Goal: Task Accomplishment & Management: Use online tool/utility

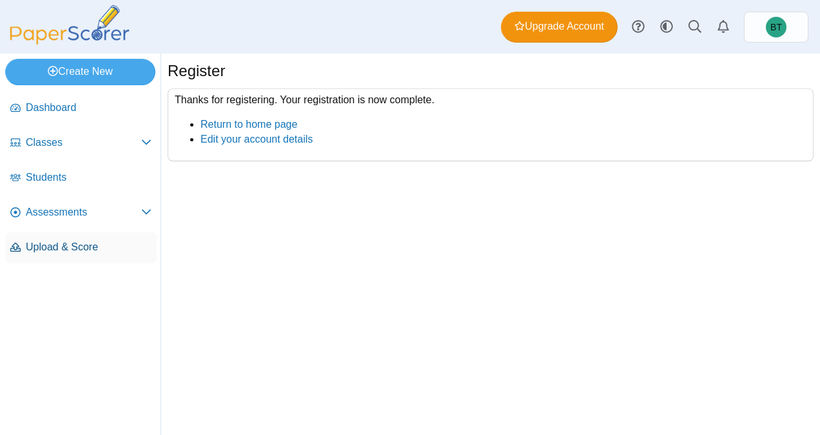
click at [94, 241] on span "Upload & Score" at bounding box center [89, 247] width 126 height 14
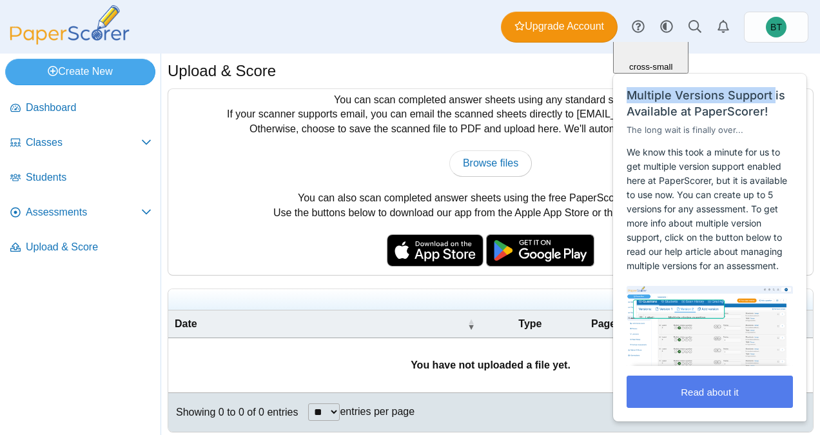
drag, startPoint x: 814, startPoint y: 132, endPoint x: 772, endPoint y: 90, distance: 59.3
click at [772, 42] on html "Close cross-small Multiple Versions Support is Available at PaperScorer! The lo…" at bounding box center [711, 42] width 208 height 0
click at [320, 220] on div "You can scan completed answer sheets using any standard scanner. If your scanne…" at bounding box center [490, 182] width 645 height 186
click at [382, 343] on td "You have not uploaded a file yet." at bounding box center [490, 365] width 645 height 54
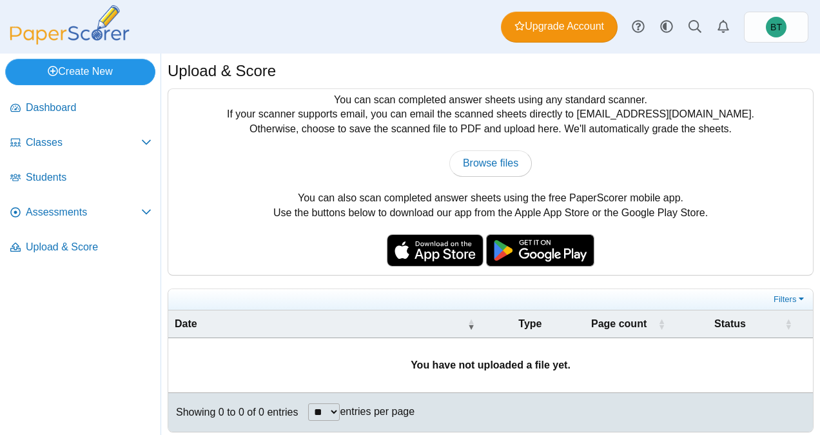
click at [105, 75] on link "Create New" at bounding box center [80, 72] width 150 height 26
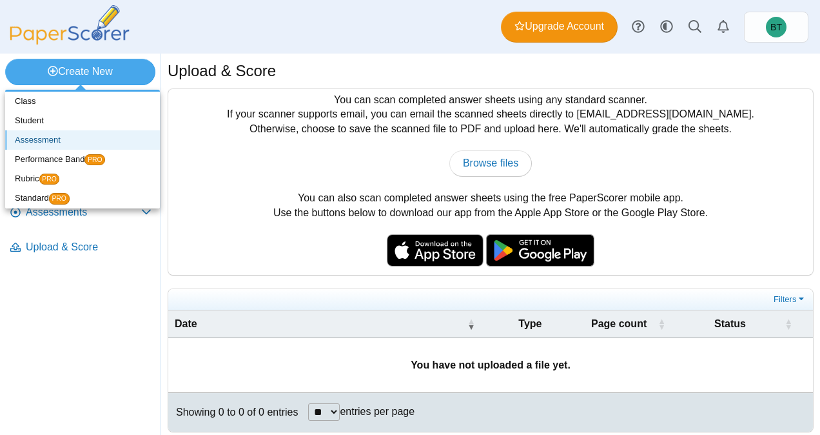
click at [52, 138] on link "Assessment" at bounding box center [82, 139] width 155 height 19
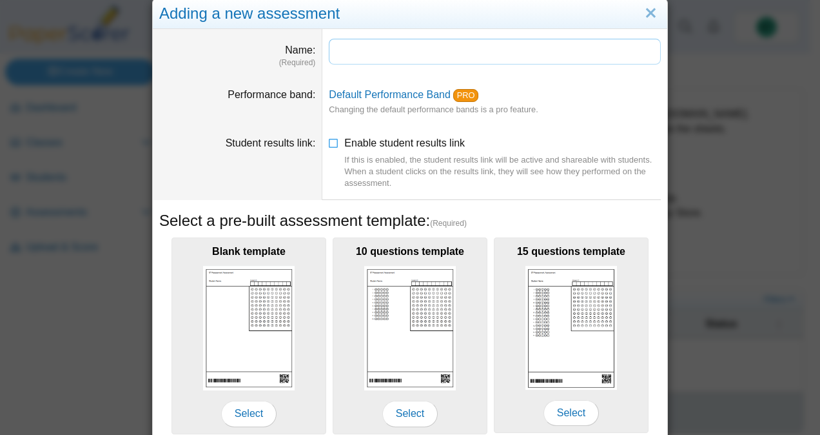
scroll to position [6, 0]
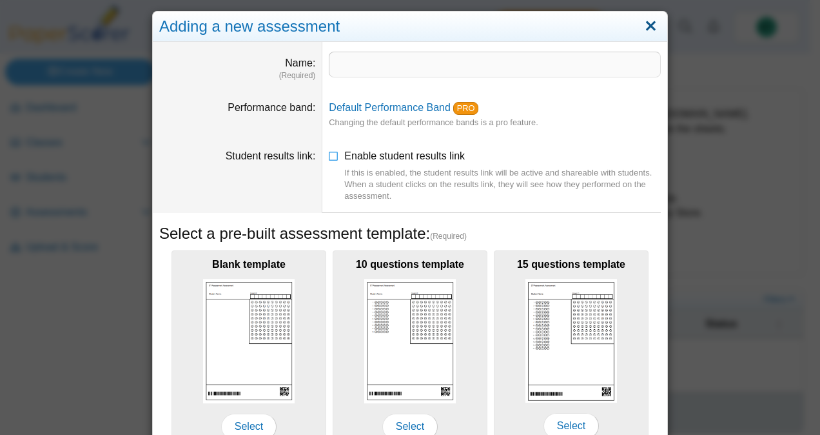
click at [654, 20] on link "Close" at bounding box center [651, 26] width 20 height 22
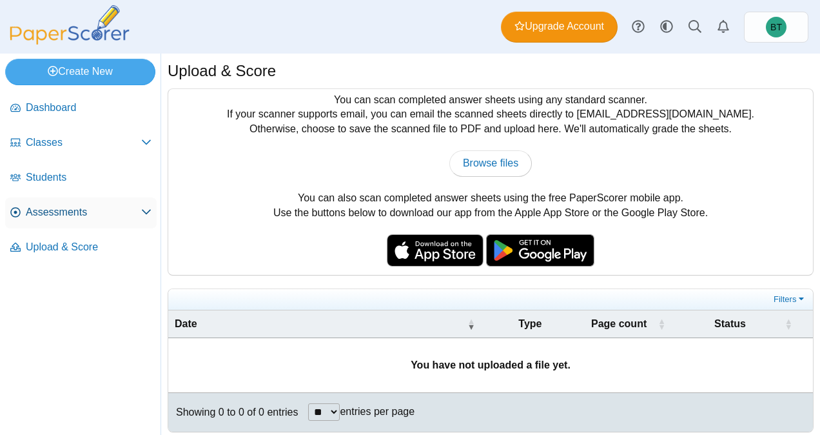
click at [144, 218] on span at bounding box center [146, 212] width 10 height 14
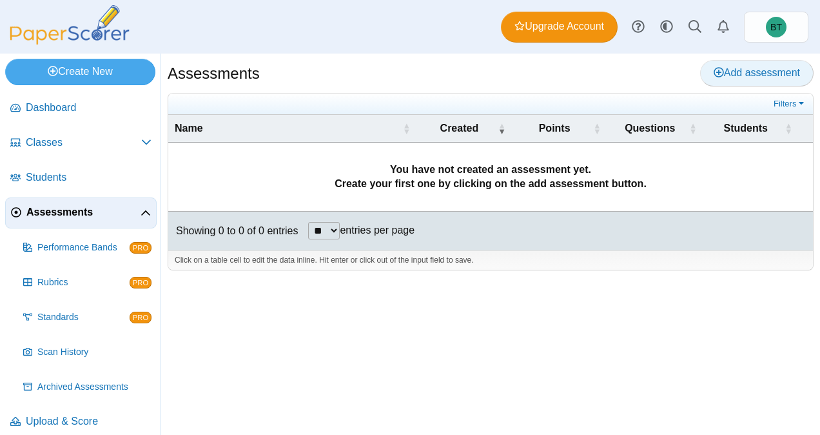
click at [718, 77] on icon at bounding box center [719, 72] width 10 height 11
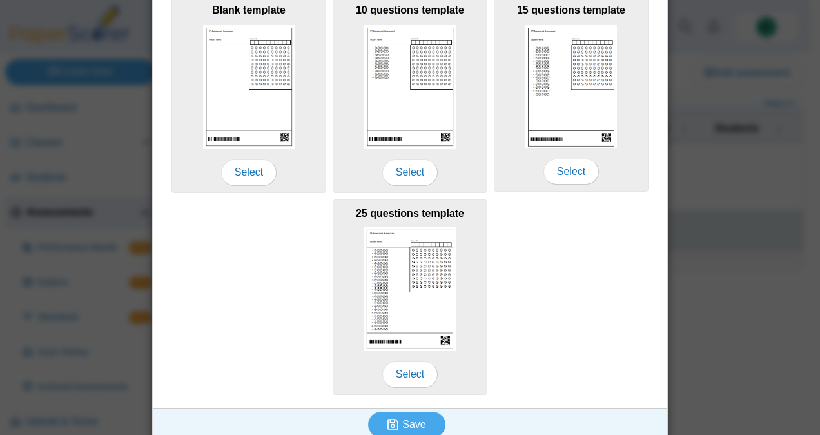
scroll to position [271, 0]
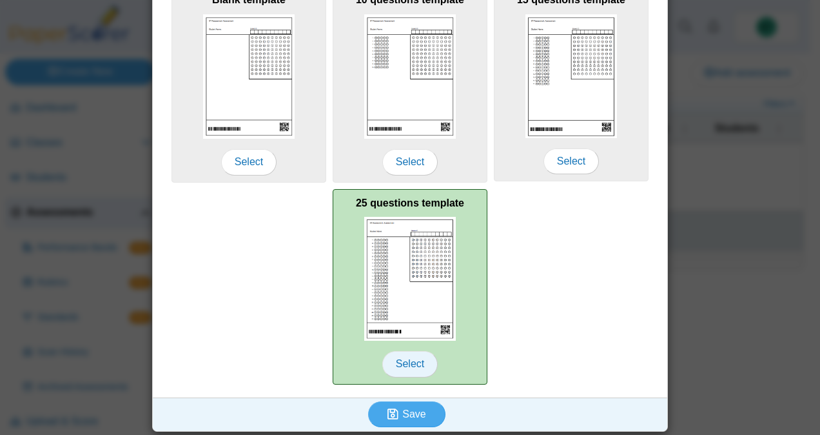
click at [415, 366] on span "Select" at bounding box center [409, 364] width 55 height 26
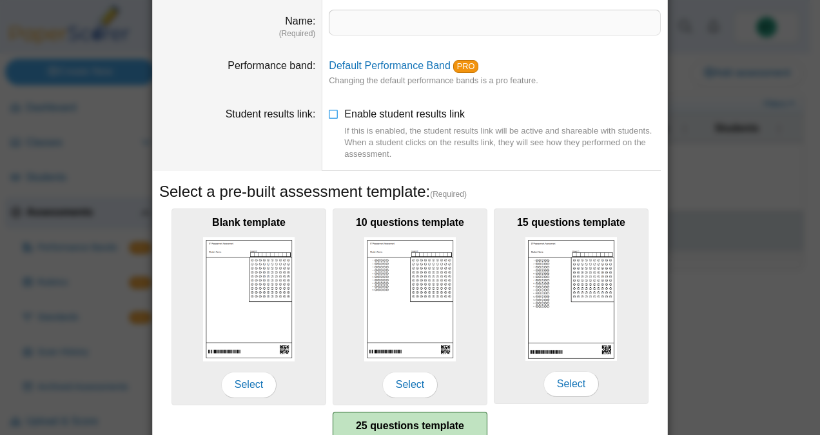
scroll to position [0, 0]
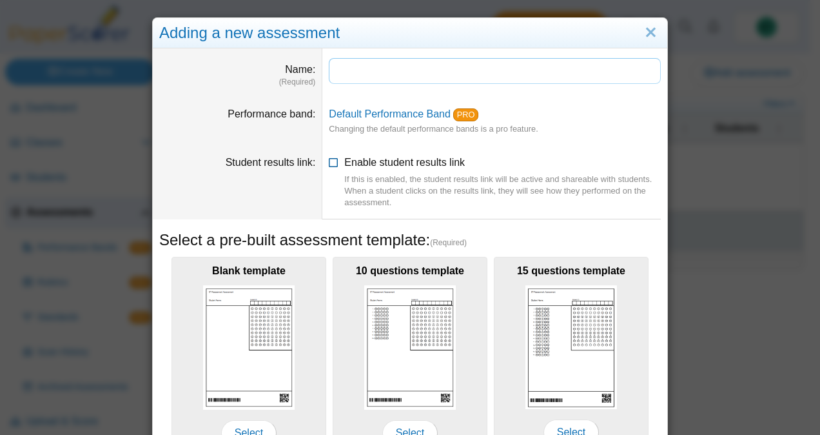
click at [431, 74] on input "Name" at bounding box center [495, 71] width 332 height 26
type input "*"
type input "**********"
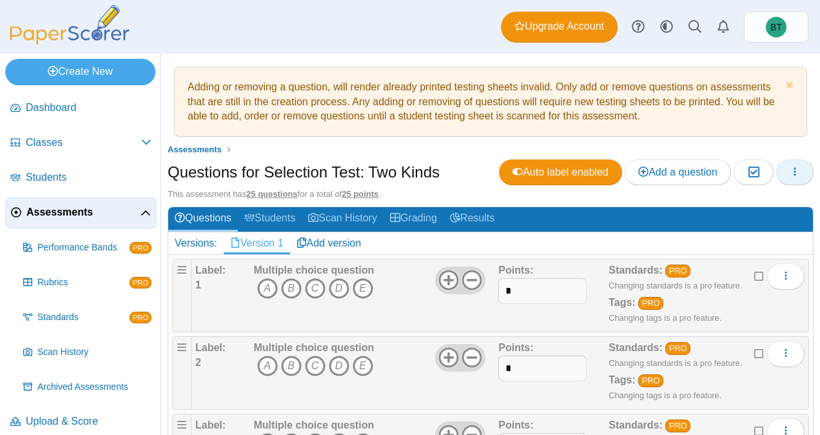
click at [790, 173] on icon "button" at bounding box center [795, 171] width 10 height 10
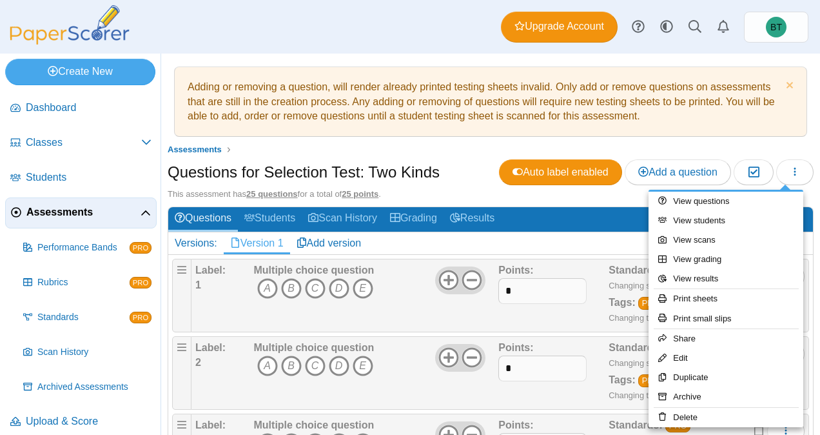
click at [524, 192] on div "This assessment has 25 questions for a total of 25 points ." at bounding box center [491, 194] width 646 height 12
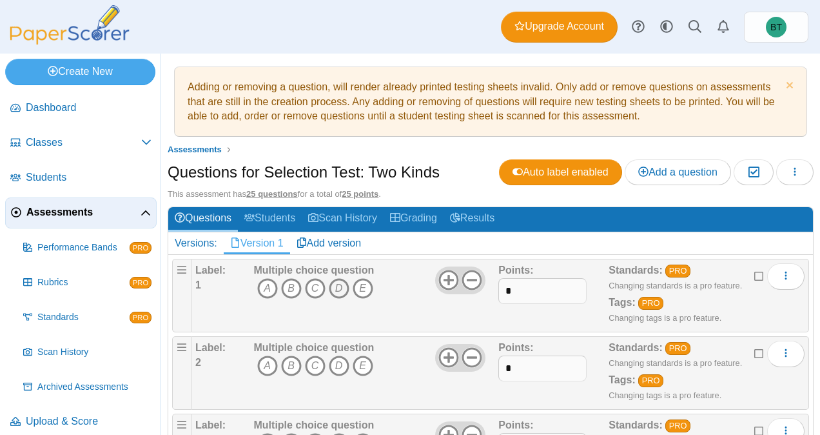
click at [340, 291] on icon "D" at bounding box center [339, 288] width 21 height 21
click at [315, 361] on icon "C" at bounding box center [315, 365] width 21 height 21
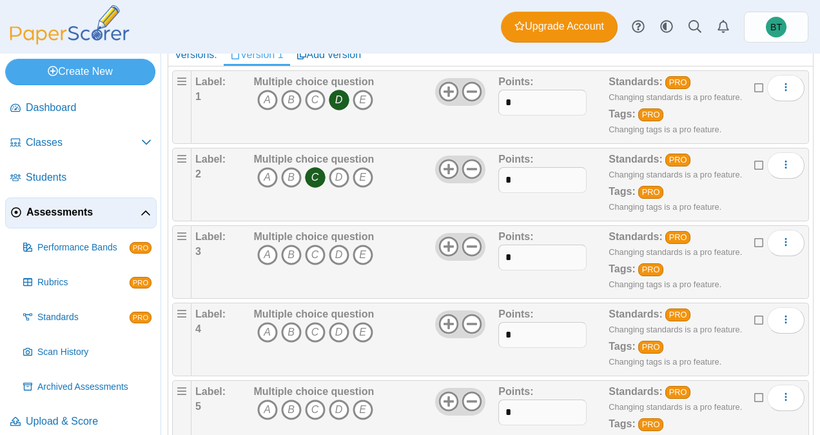
scroll to position [189, 0]
click at [310, 254] on icon "C" at bounding box center [315, 254] width 21 height 21
click at [268, 326] on icon "A" at bounding box center [267, 331] width 21 height 21
click at [315, 321] on icon "C" at bounding box center [315, 331] width 21 height 21
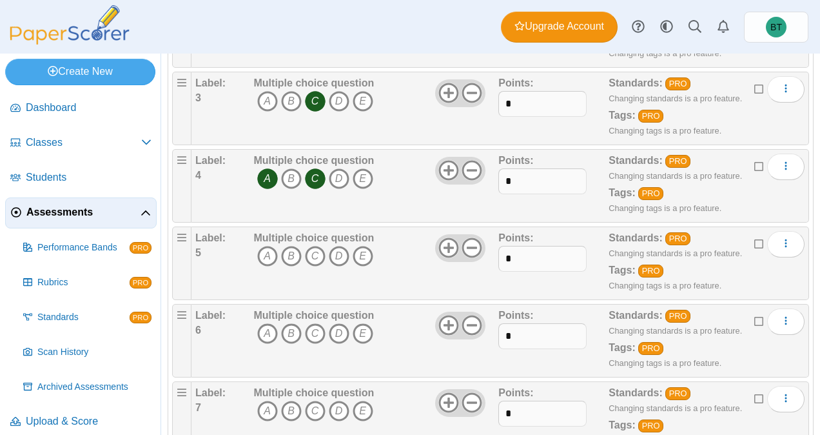
scroll to position [344, 0]
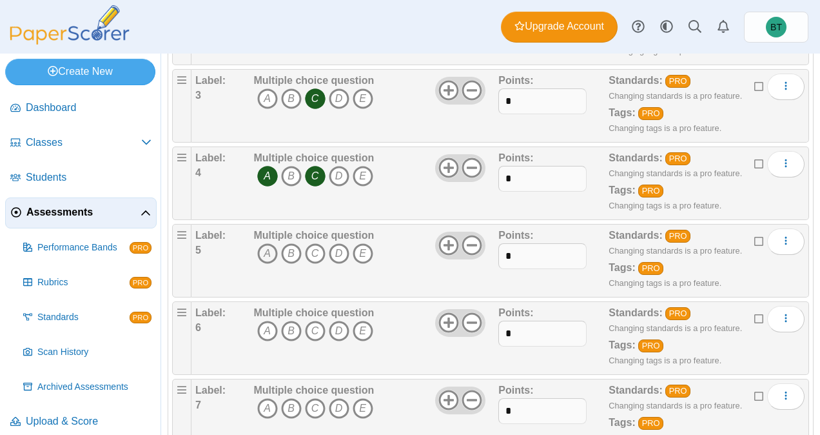
click at [266, 251] on icon "A" at bounding box center [267, 253] width 21 height 21
click at [288, 333] on icon "B" at bounding box center [291, 330] width 21 height 21
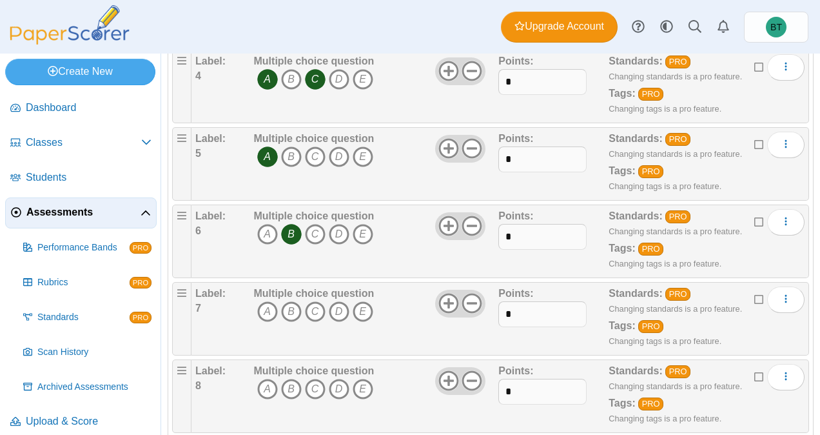
scroll to position [445, 0]
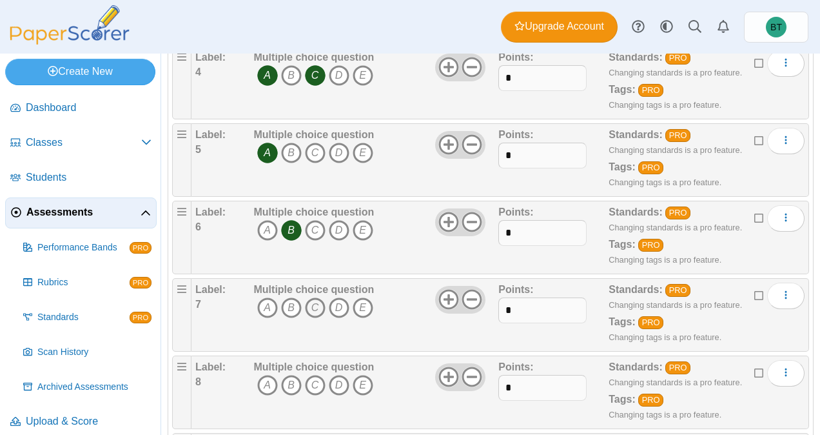
click at [316, 298] on icon "C" at bounding box center [315, 307] width 21 height 21
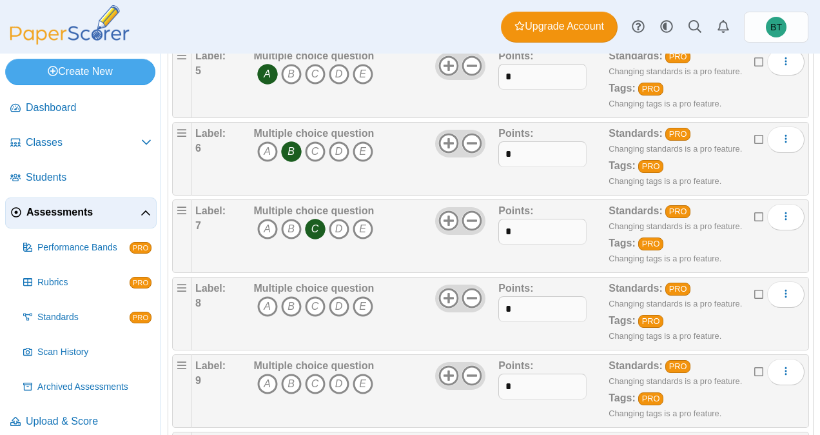
scroll to position [533, 0]
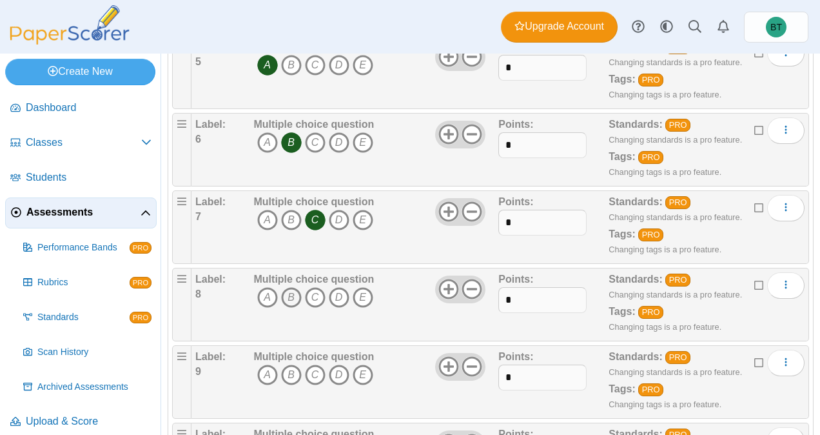
click at [294, 292] on icon "B" at bounding box center [291, 297] width 21 height 21
click at [360, 291] on icon "E" at bounding box center [363, 297] width 21 height 21
click at [268, 370] on icon "A" at bounding box center [267, 374] width 21 height 21
click at [339, 368] on icon "D" at bounding box center [339, 374] width 21 height 21
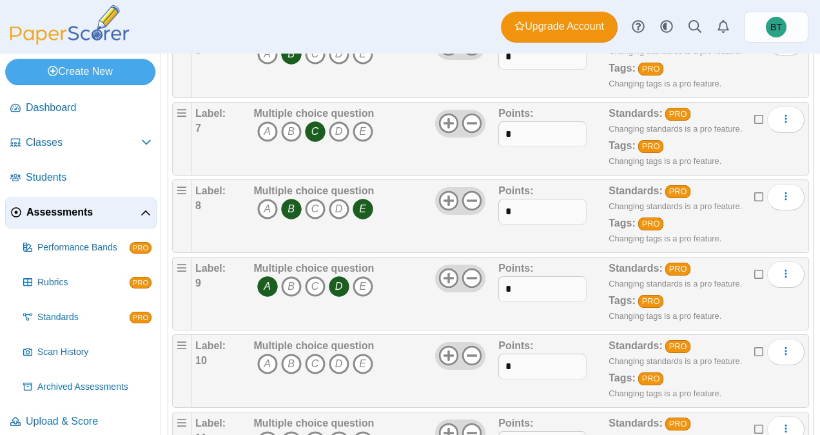
scroll to position [623, 0]
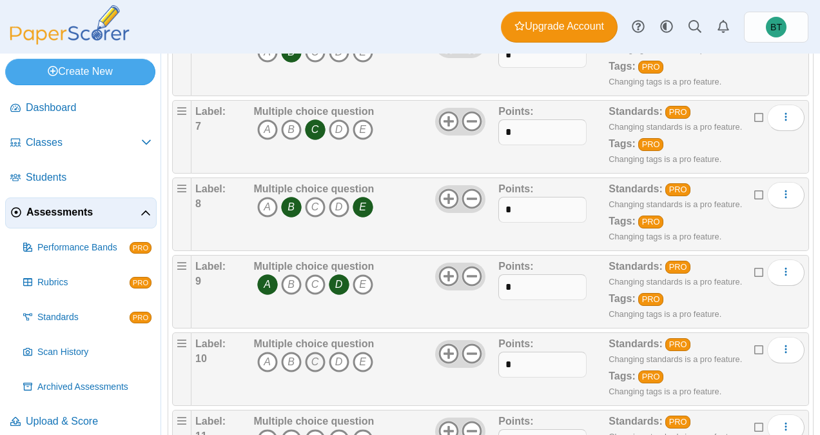
click at [310, 359] on icon "C" at bounding box center [315, 361] width 21 height 21
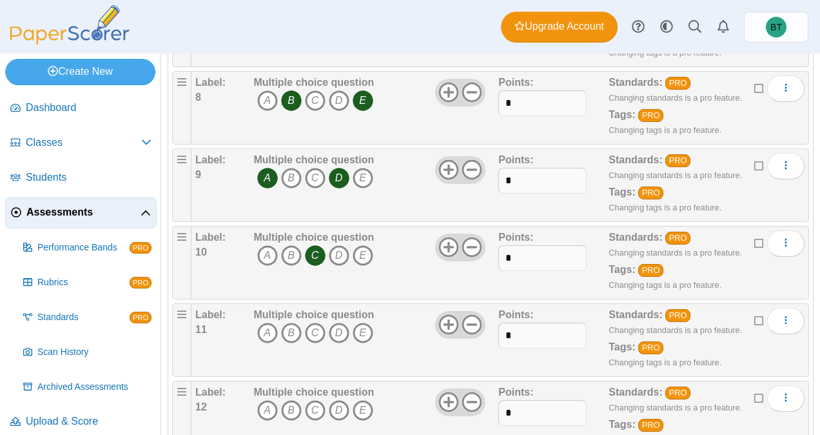
scroll to position [730, 0]
click at [263, 325] on icon "A" at bounding box center [267, 332] width 21 height 21
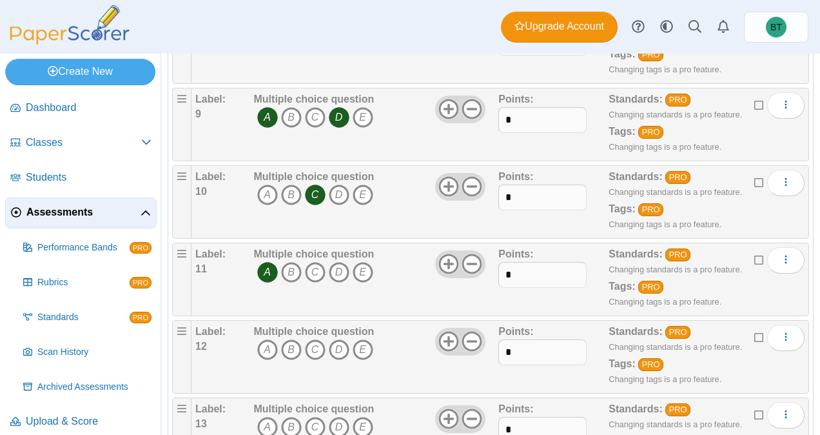
scroll to position [792, 0]
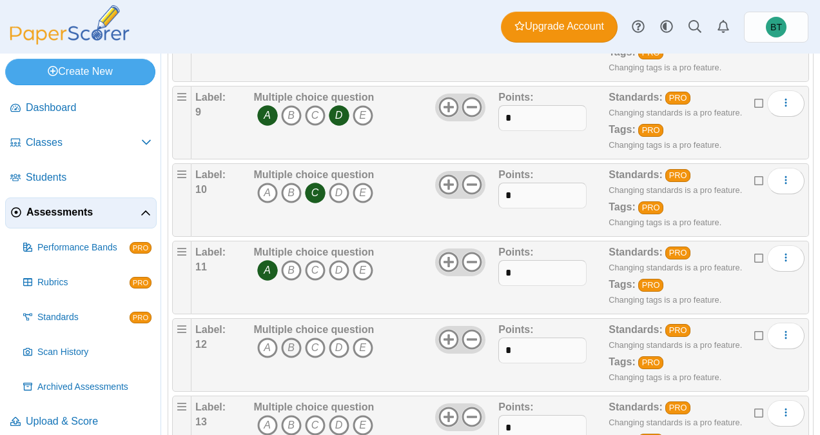
click at [293, 346] on icon "B" at bounding box center [291, 347] width 21 height 21
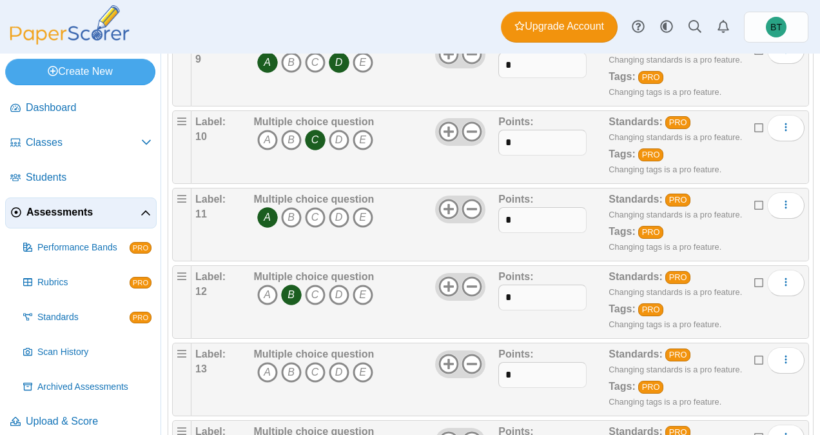
scroll to position [854, 0]
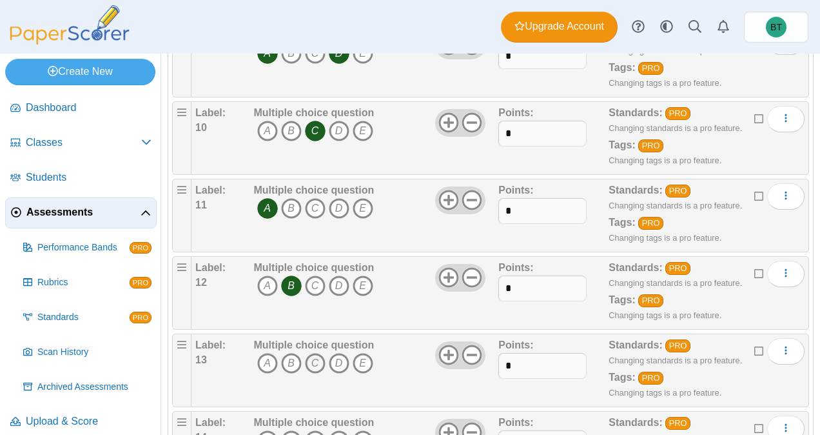
click at [309, 353] on icon "C" at bounding box center [315, 363] width 21 height 21
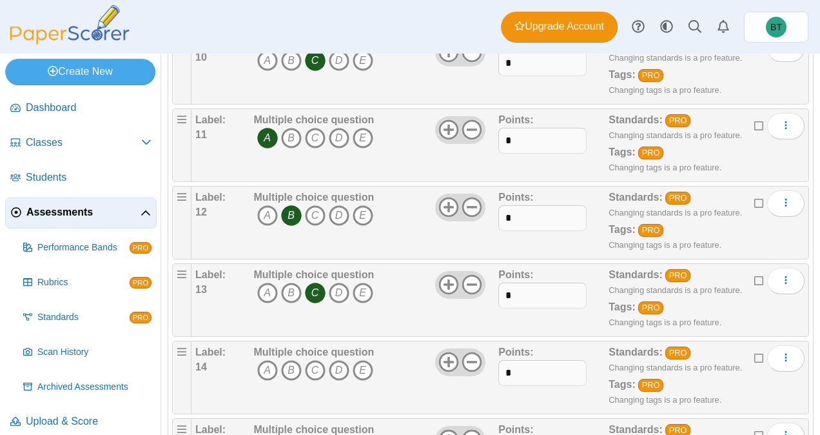
scroll to position [930, 0]
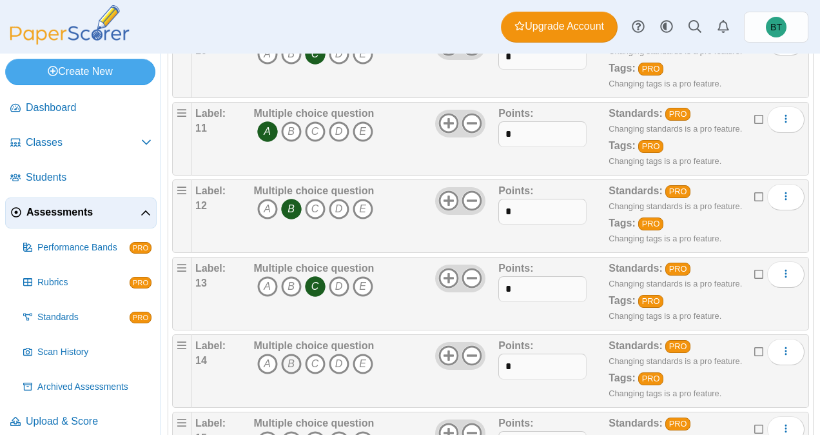
click at [291, 355] on icon "B" at bounding box center [291, 363] width 21 height 21
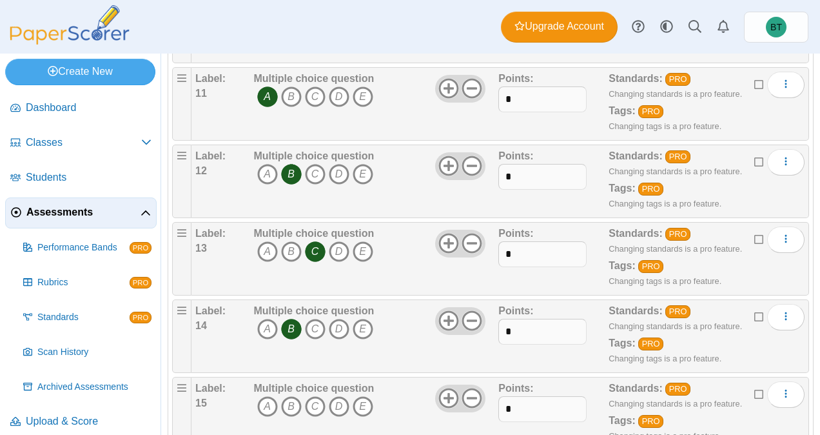
scroll to position [986, 0]
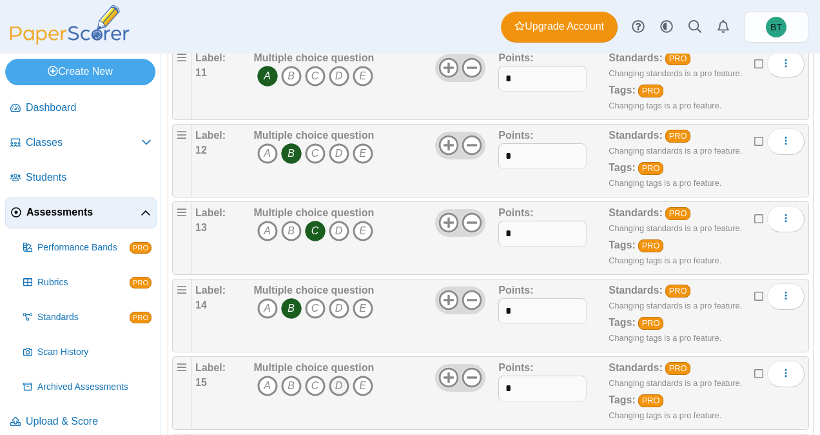
click at [330, 382] on icon "D" at bounding box center [339, 385] width 21 height 21
click at [314, 375] on icon "C" at bounding box center [315, 385] width 21 height 21
click at [343, 378] on icon "D" at bounding box center [339, 385] width 21 height 21
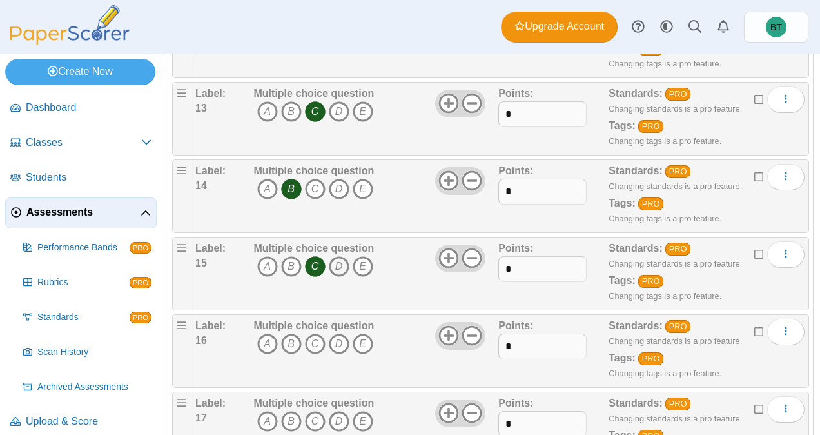
scroll to position [1112, 0]
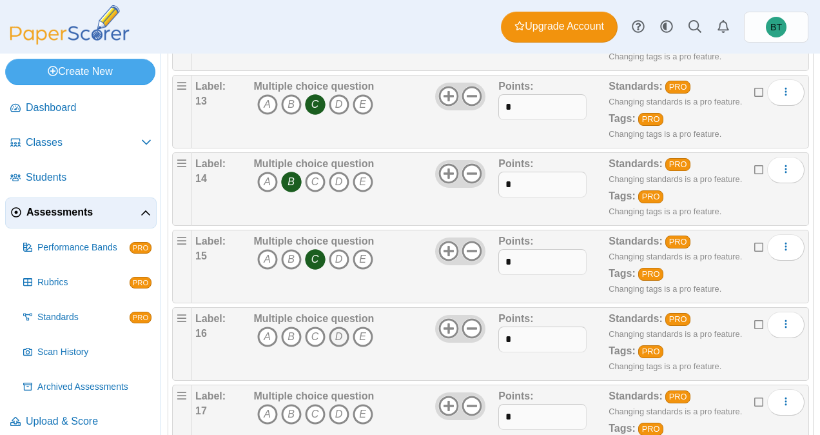
click at [342, 329] on icon "D" at bounding box center [339, 336] width 21 height 21
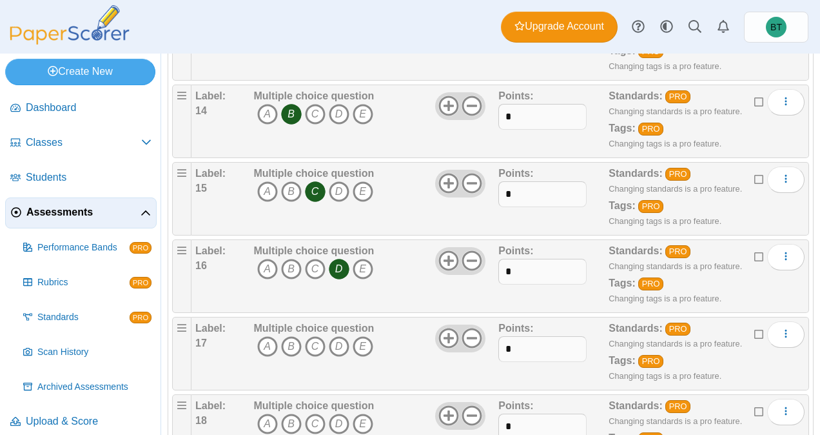
scroll to position [1180, 0]
click at [295, 340] on icon "B" at bounding box center [291, 346] width 21 height 21
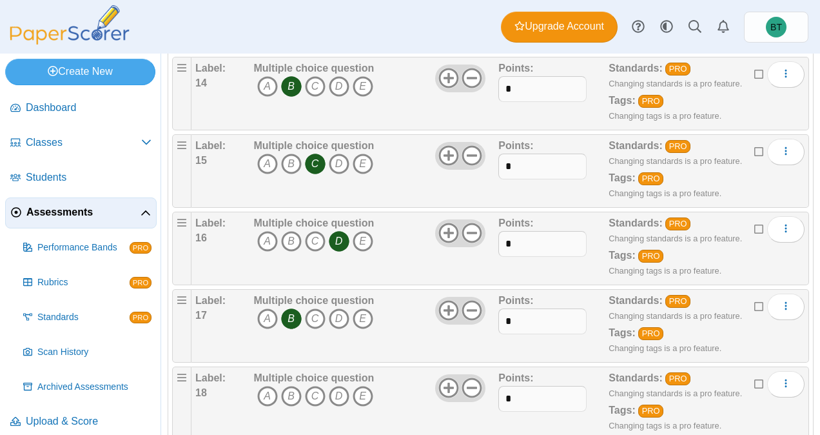
scroll to position [1217, 0]
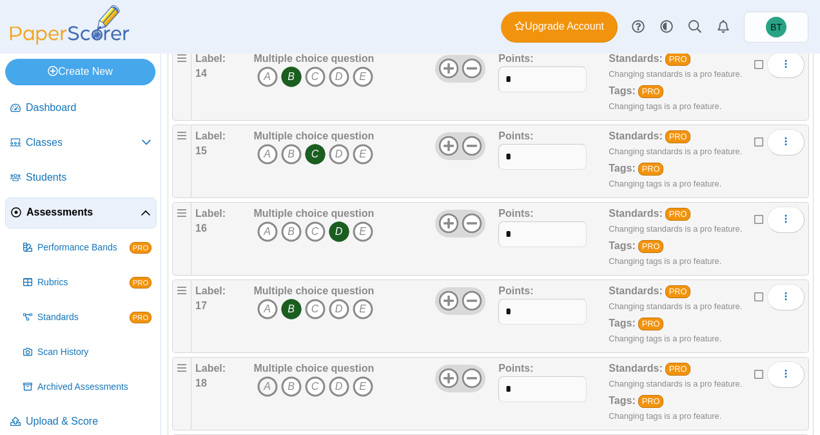
click at [270, 379] on icon "A" at bounding box center [267, 386] width 21 height 21
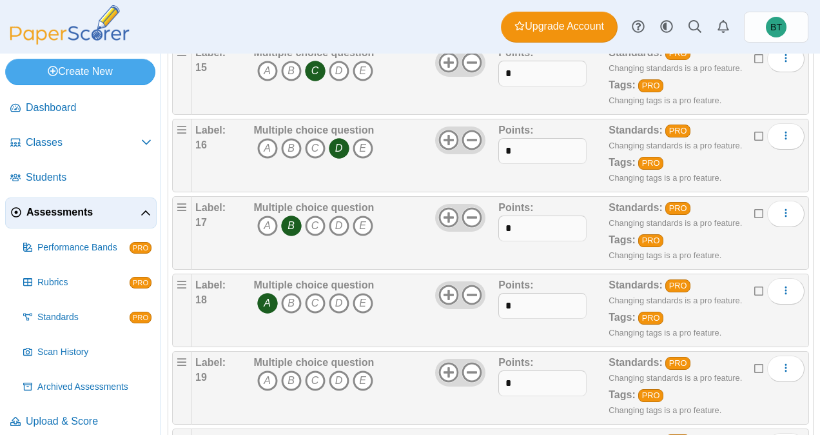
scroll to position [1303, 0]
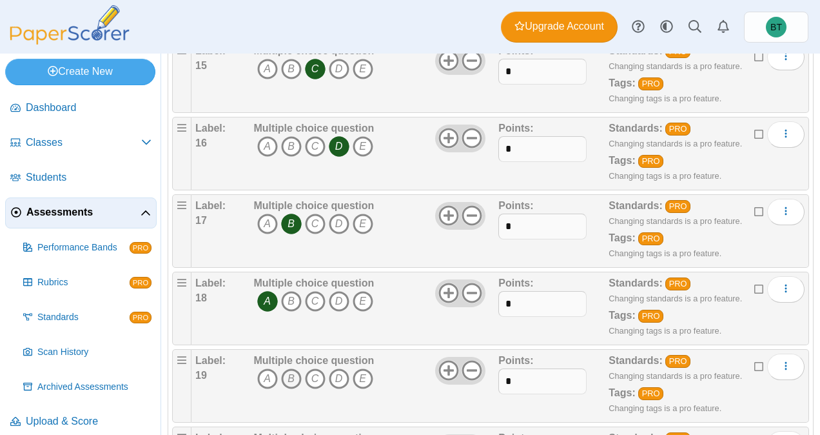
click at [290, 368] on icon "B" at bounding box center [291, 378] width 21 height 21
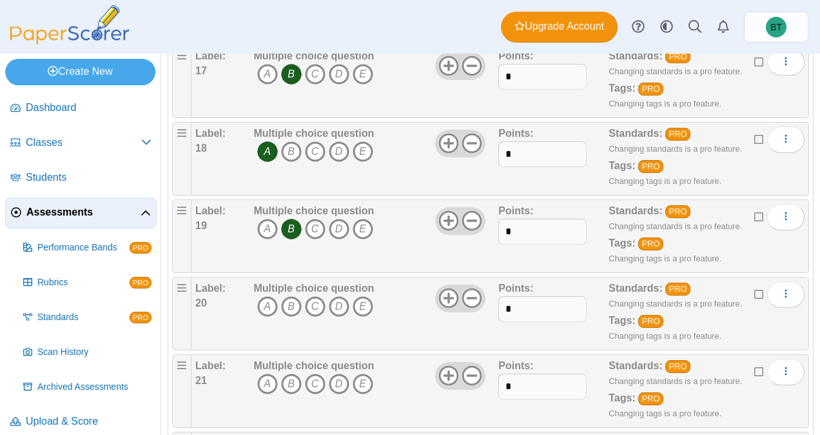
scroll to position [1456, 0]
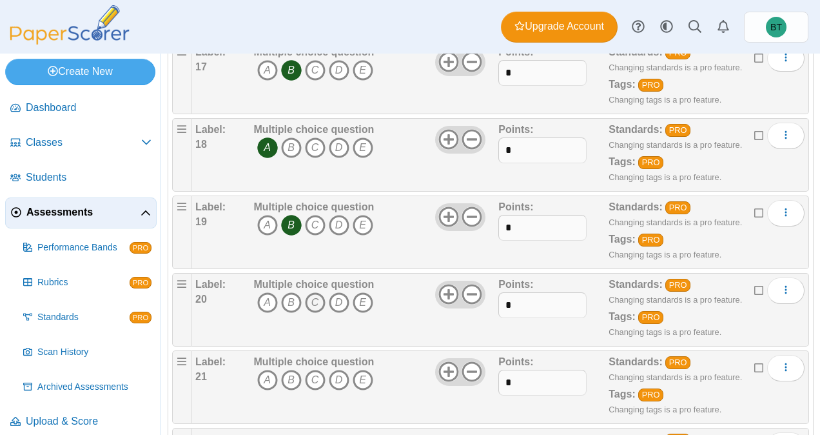
click at [313, 300] on icon "C" at bounding box center [315, 302] width 21 height 21
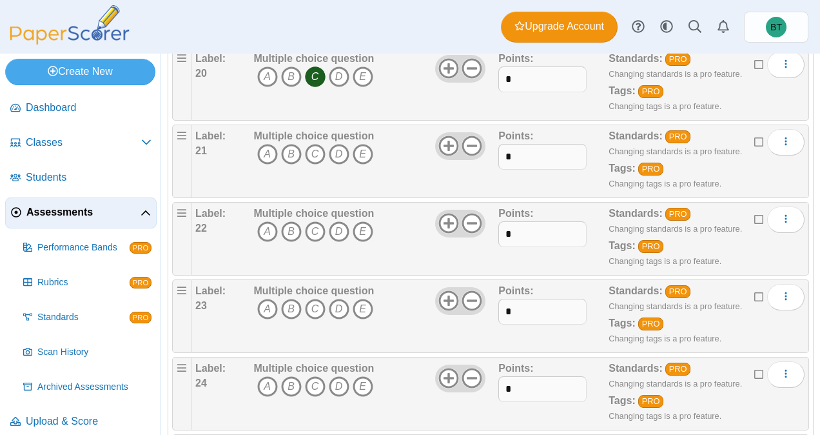
scroll to position [1680, 0]
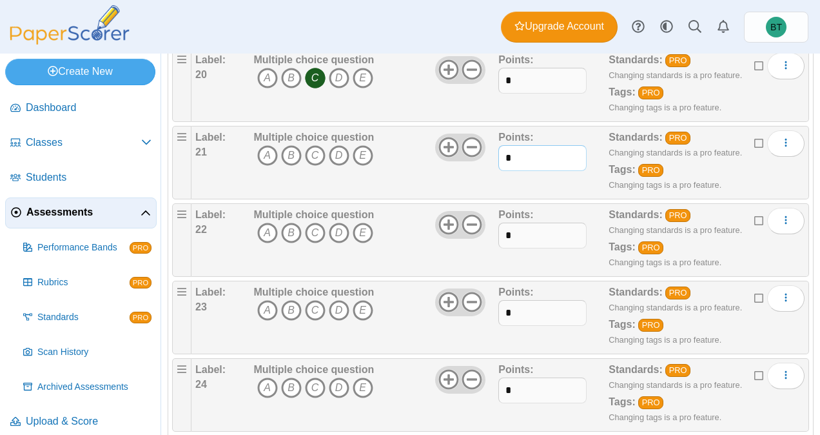
click at [519, 145] on input "*" at bounding box center [542, 158] width 88 height 26
type input "*"
click at [511, 226] on input "*" at bounding box center [542, 235] width 88 height 26
type input "*"
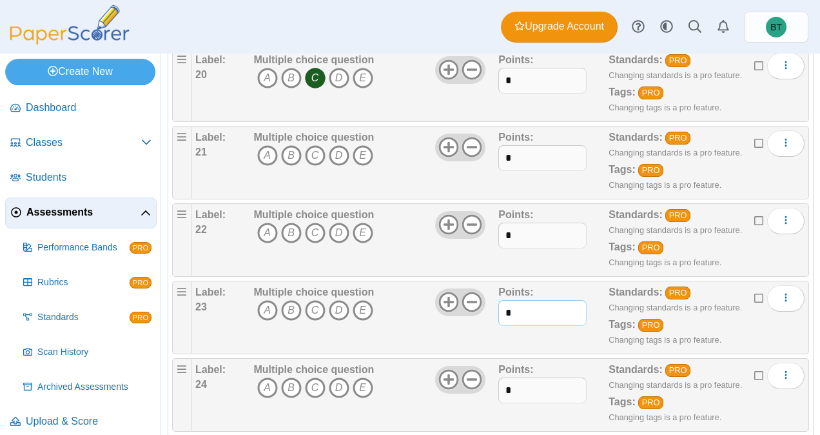
click at [513, 302] on input "*" at bounding box center [542, 313] width 88 height 26
type input "*"
click at [537, 379] on input "*" at bounding box center [542, 390] width 88 height 26
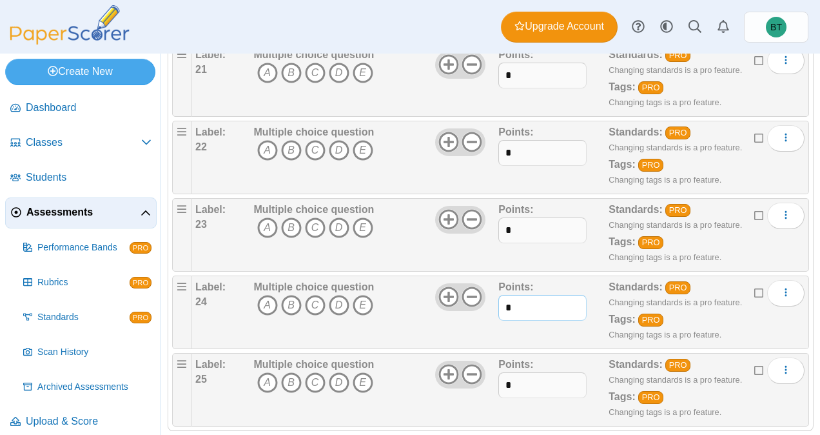
type input "*"
click at [528, 372] on input "*" at bounding box center [542, 385] width 88 height 26
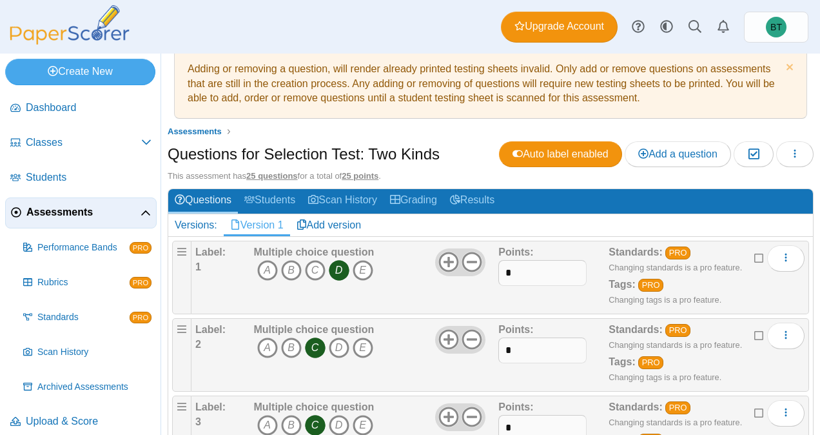
scroll to position [0, 0]
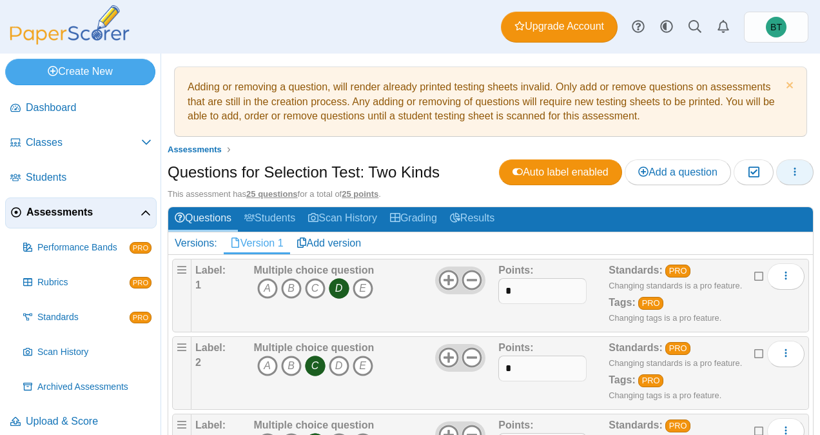
type input "*"
click at [776, 171] on button "button" at bounding box center [794, 172] width 37 height 26
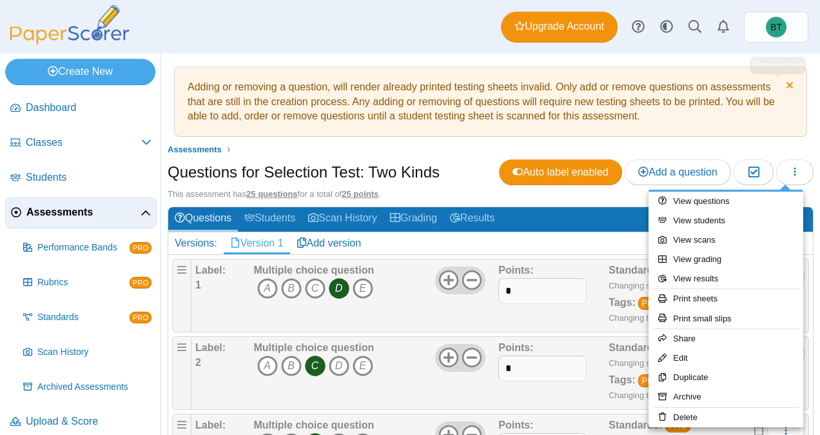
click at [783, 83] on link "Dismiss notice" at bounding box center [788, 87] width 11 height 14
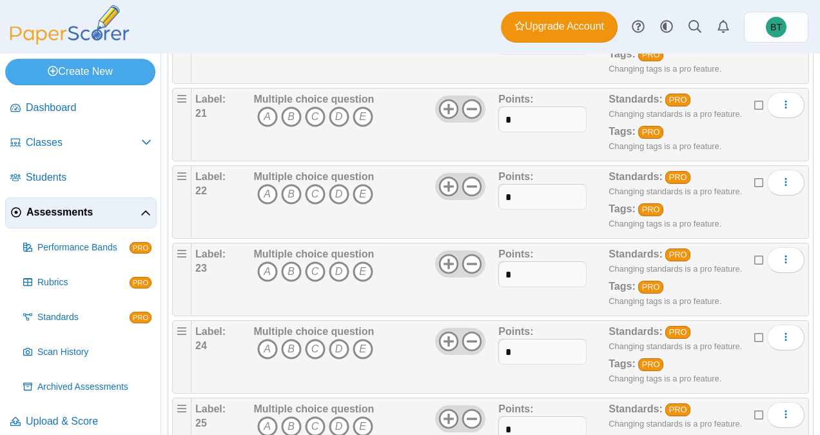
scroll to position [1689, 0]
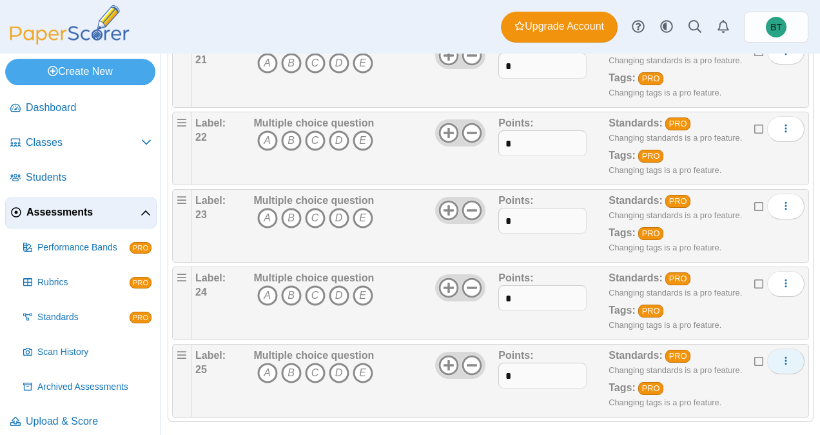
click at [767, 348] on button "More options" at bounding box center [785, 361] width 37 height 26
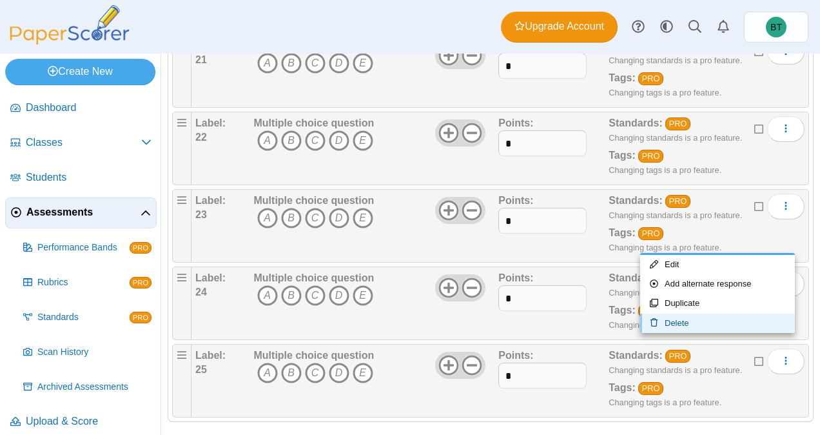
click at [682, 324] on link "Delete" at bounding box center [717, 322] width 155 height 19
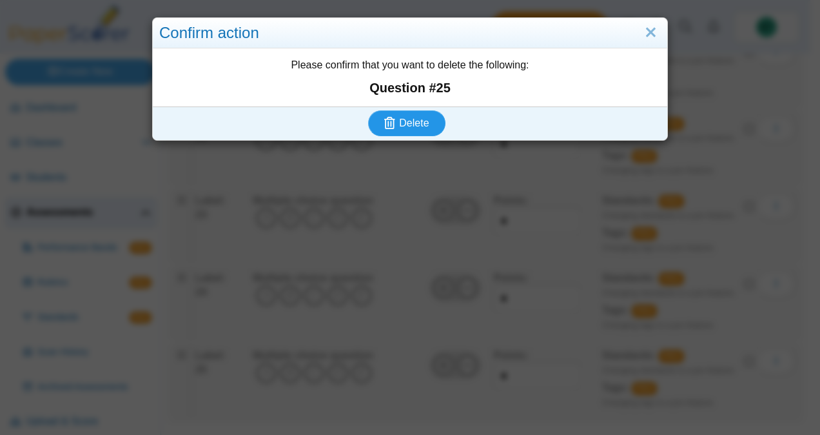
click at [420, 125] on span "Delete" at bounding box center [414, 122] width 30 height 11
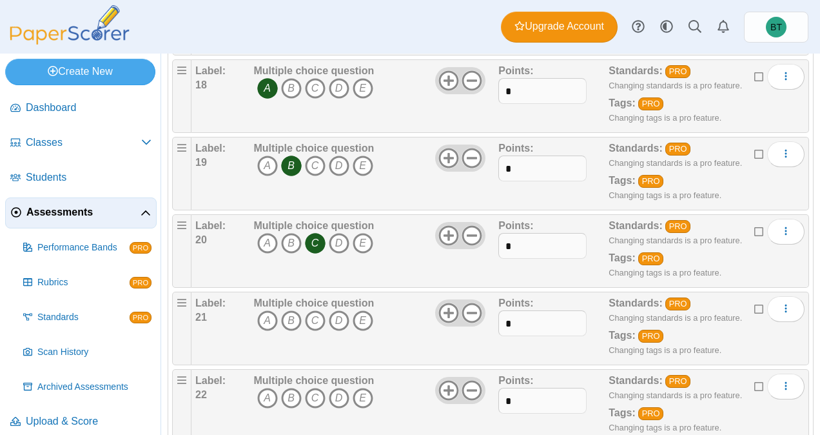
scroll to position [1439, 0]
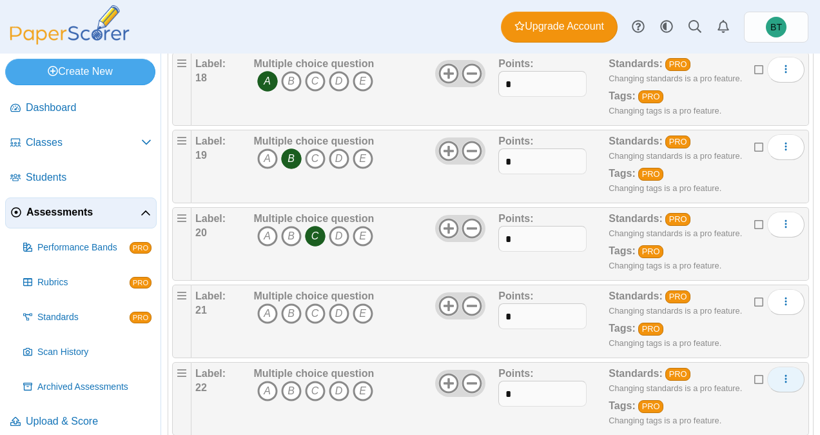
click at [781, 373] on icon "More options" at bounding box center [786, 378] width 10 height 10
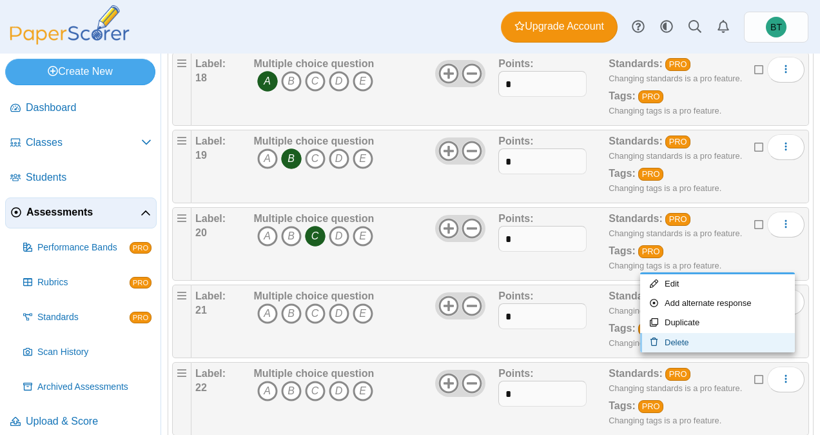
click at [690, 343] on link "Delete" at bounding box center [717, 342] width 155 height 19
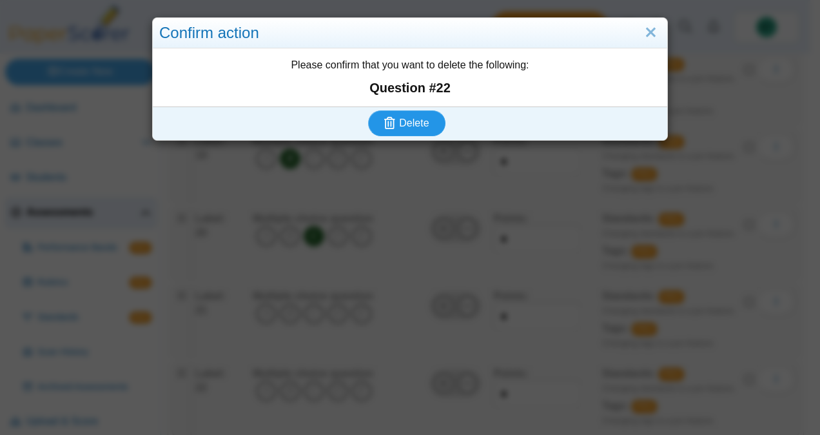
click at [411, 124] on span "Delete" at bounding box center [414, 122] width 30 height 11
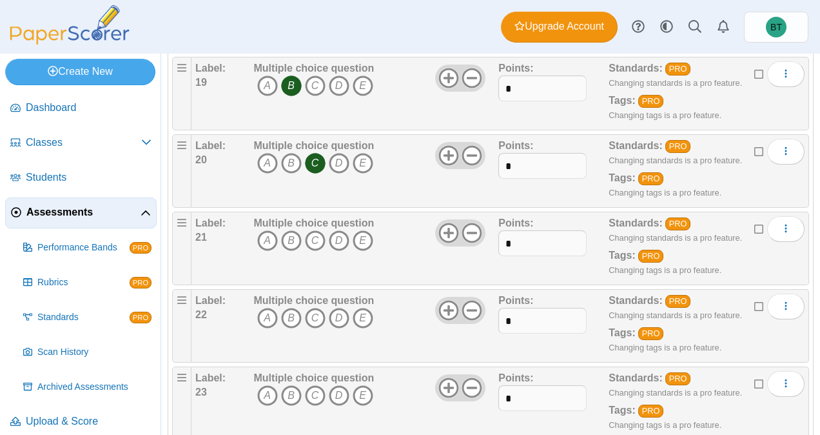
scroll to position [1514, 0]
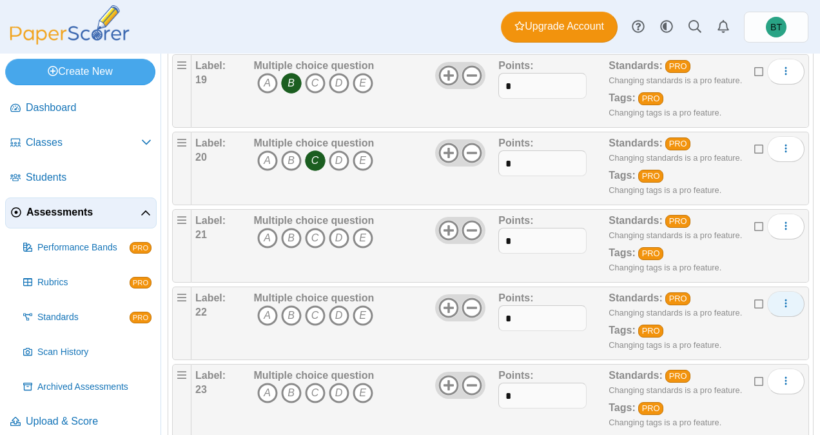
click at [785, 299] on use "More options" at bounding box center [786, 303] width 2 height 8
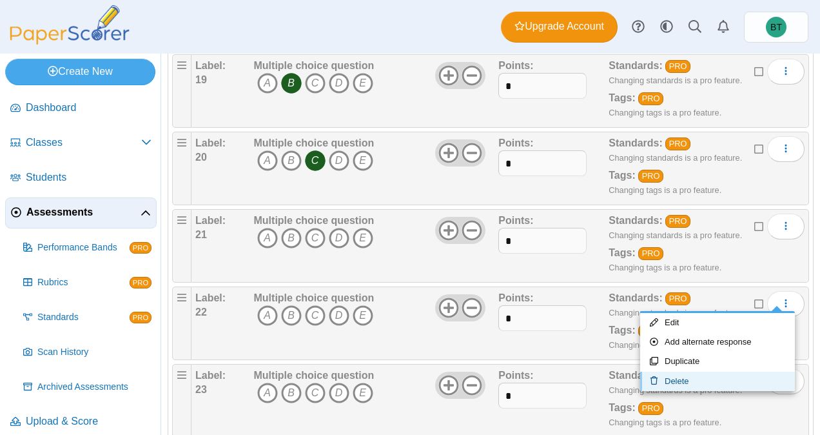
click at [687, 375] on link "Delete" at bounding box center [717, 380] width 155 height 19
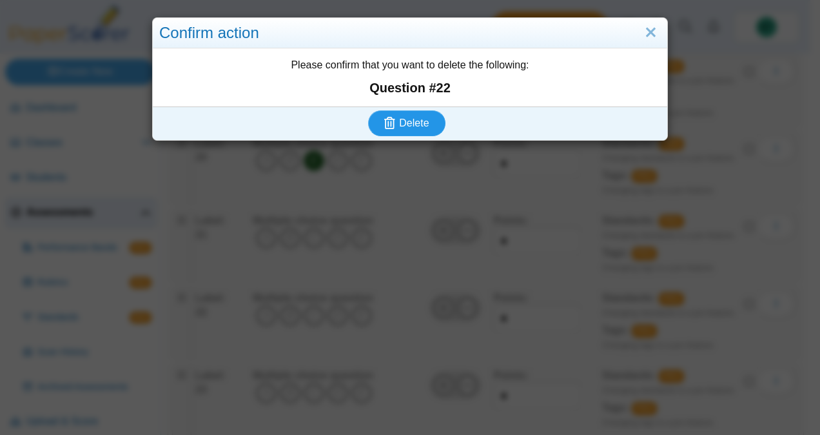
click at [417, 117] on span "Delete" at bounding box center [414, 122] width 30 height 11
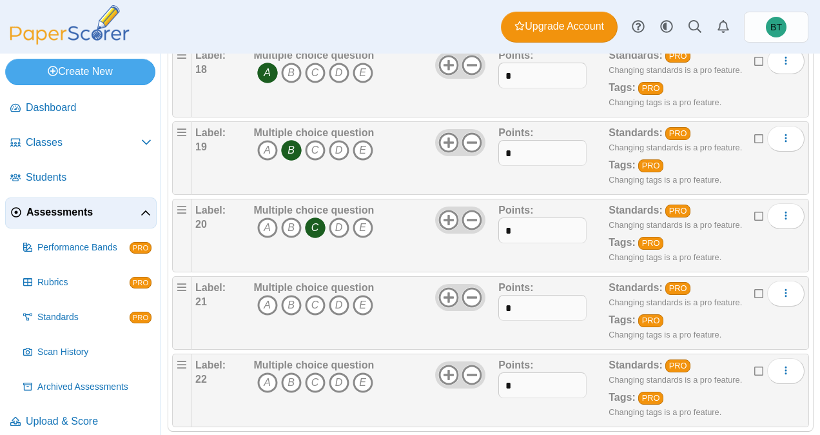
scroll to position [1458, 0]
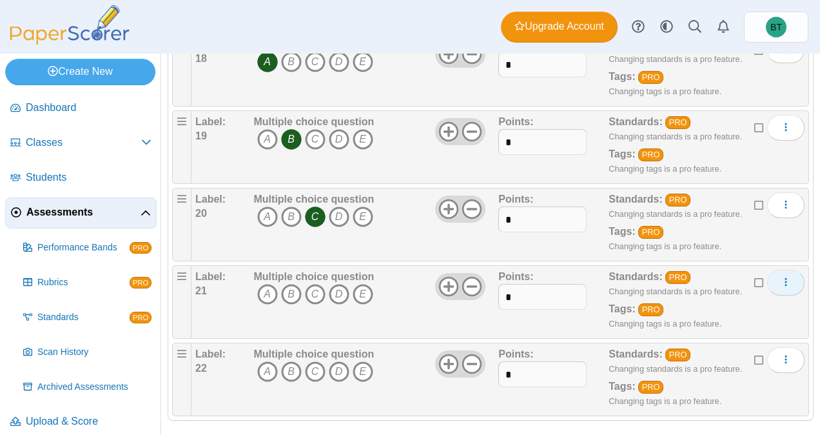
click at [781, 277] on icon "More options" at bounding box center [786, 282] width 10 height 10
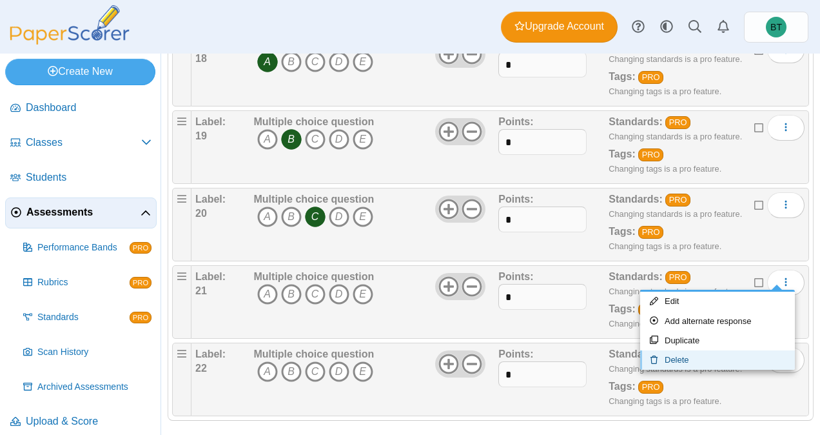
click at [689, 355] on link "Delete" at bounding box center [717, 359] width 155 height 19
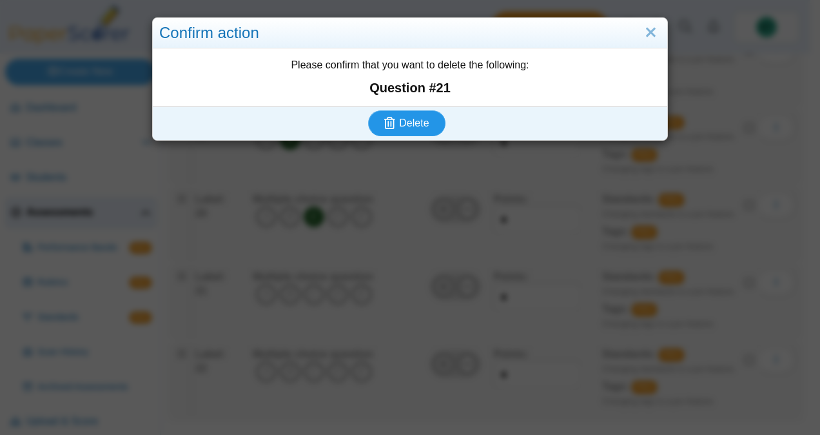
click at [415, 121] on span "Delete" at bounding box center [414, 122] width 30 height 11
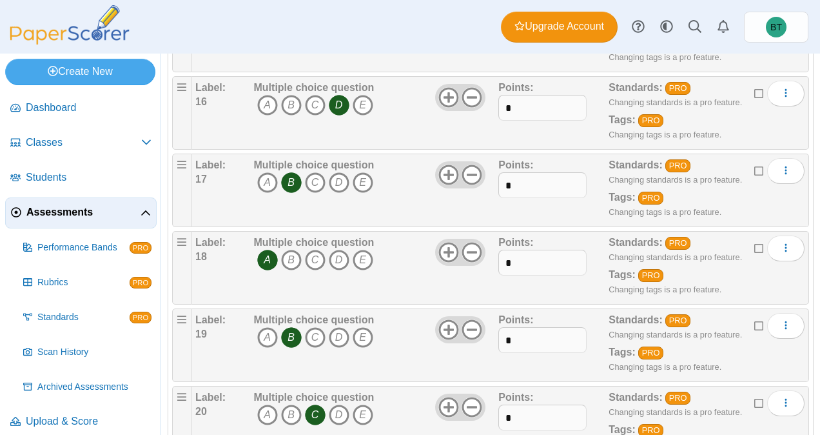
scroll to position [1381, 0]
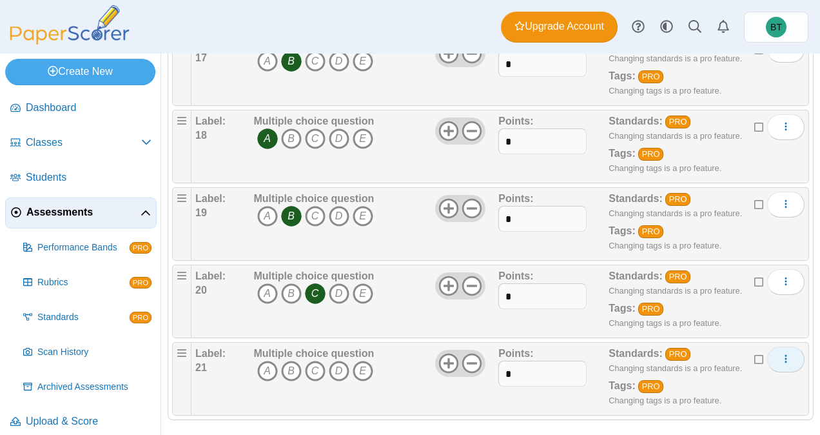
click at [781, 353] on icon "More options" at bounding box center [786, 358] width 10 height 10
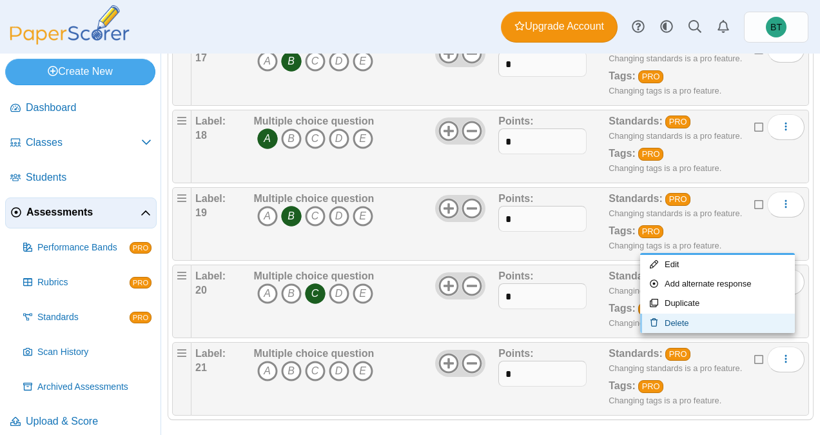
click at [674, 321] on link "Delete" at bounding box center [717, 322] width 155 height 19
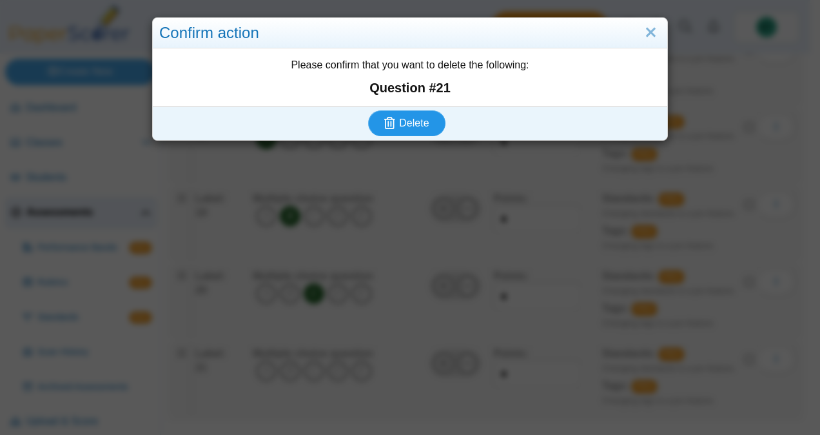
click at [420, 114] on button "Delete" at bounding box center [406, 123] width 77 height 26
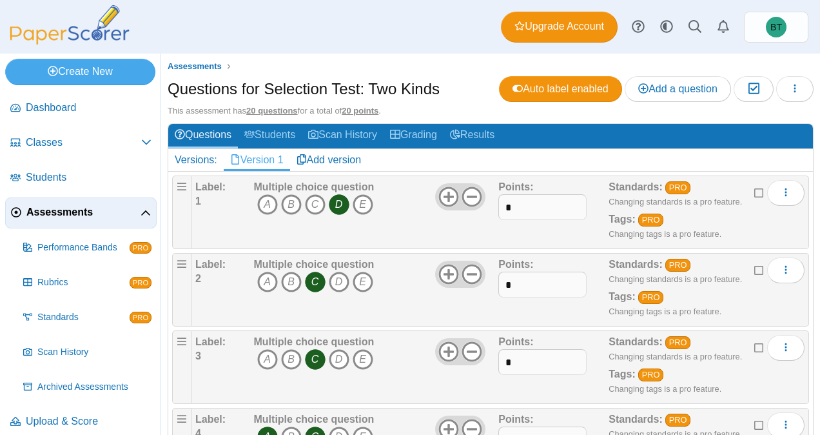
scroll to position [10, 0]
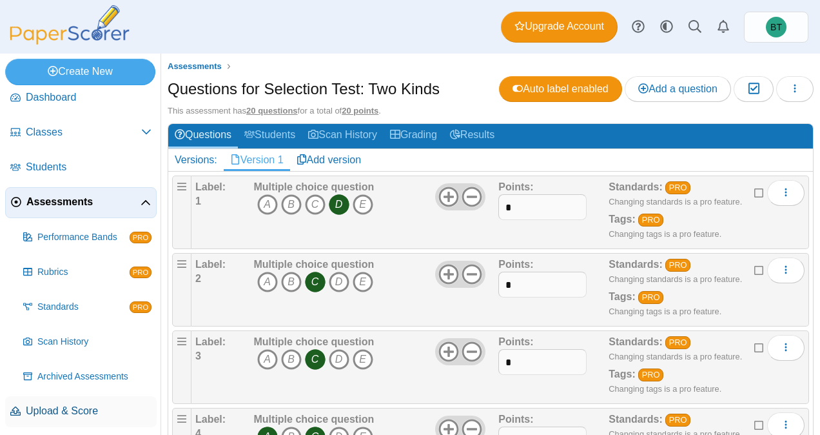
click at [60, 404] on span "Upload & Score" at bounding box center [89, 411] width 126 height 14
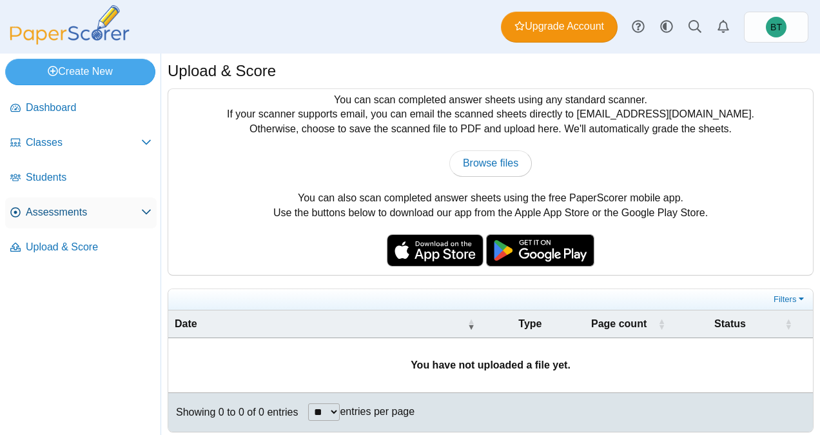
click at [81, 217] on span "Assessments" at bounding box center [83, 212] width 115 height 14
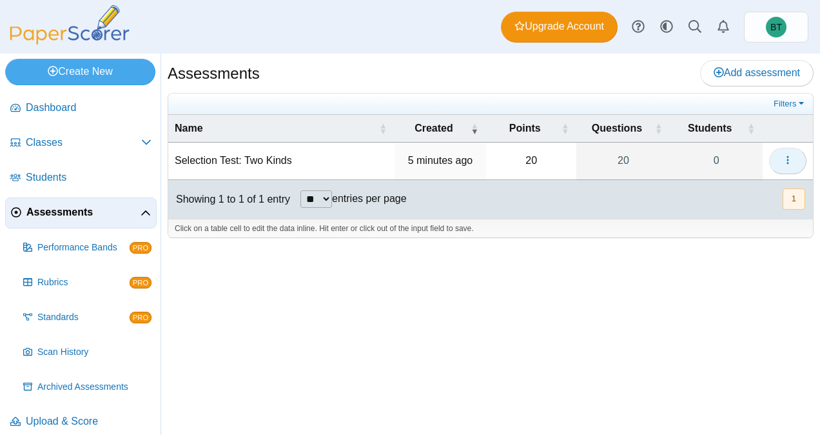
click at [794, 162] on button "button" at bounding box center [787, 161] width 37 height 26
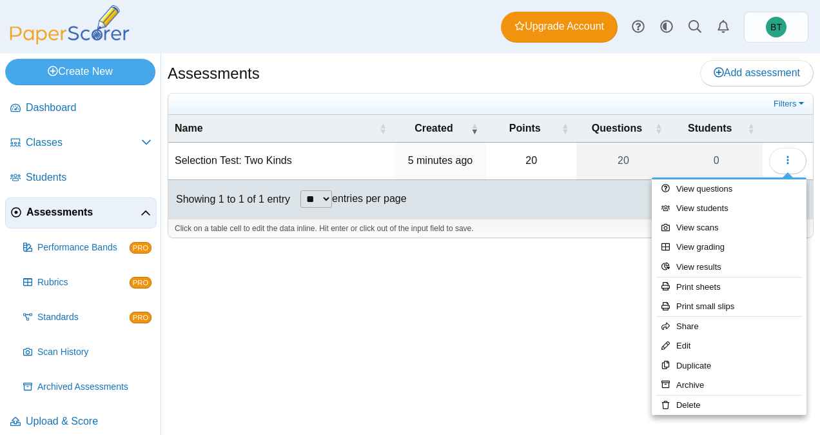
click at [288, 158] on td "Selection Test: Two Kinds" at bounding box center [281, 161] width 226 height 37
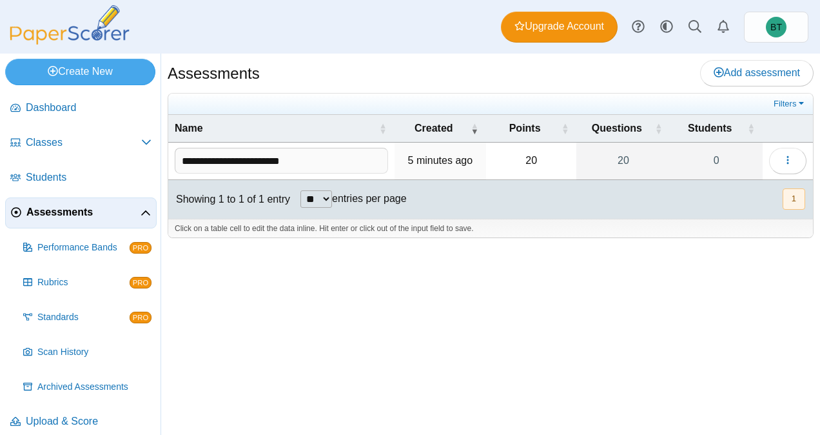
click at [422, 164] on time "5 minutes ago" at bounding box center [440, 160] width 65 height 11
click at [71, 104] on span "Dashboard" at bounding box center [89, 108] width 126 height 14
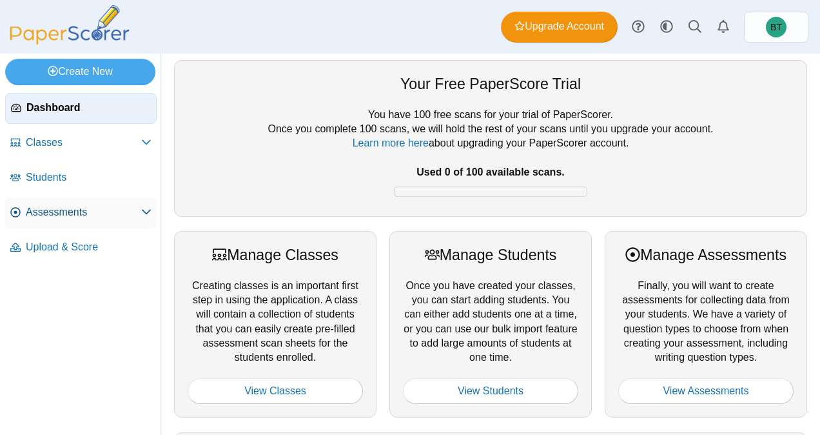
click at [141, 208] on span "Assessments" at bounding box center [83, 212] width 115 height 14
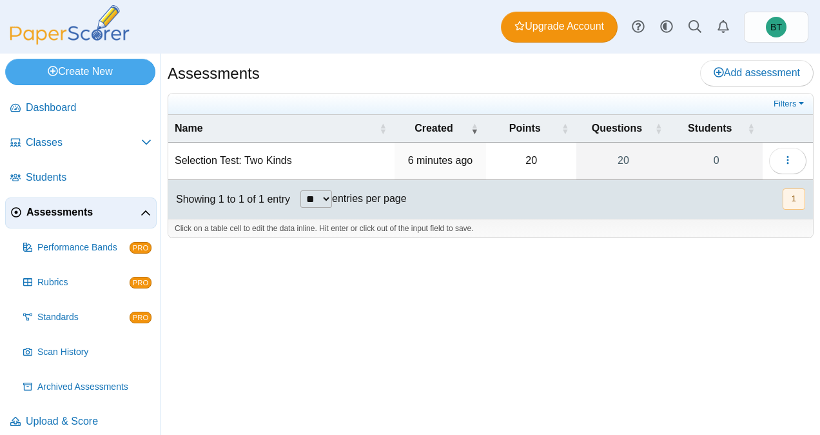
drag, startPoint x: 228, startPoint y: 157, endPoint x: 210, endPoint y: 156, distance: 18.1
click at [210, 156] on td "Selection Test: Two Kinds" at bounding box center [281, 161] width 226 height 37
click at [454, 169] on td "6 minutes ago" at bounding box center [441, 161] width 92 height 37
click at [741, 79] on link "Add assessment" at bounding box center [756, 73] width 113 height 26
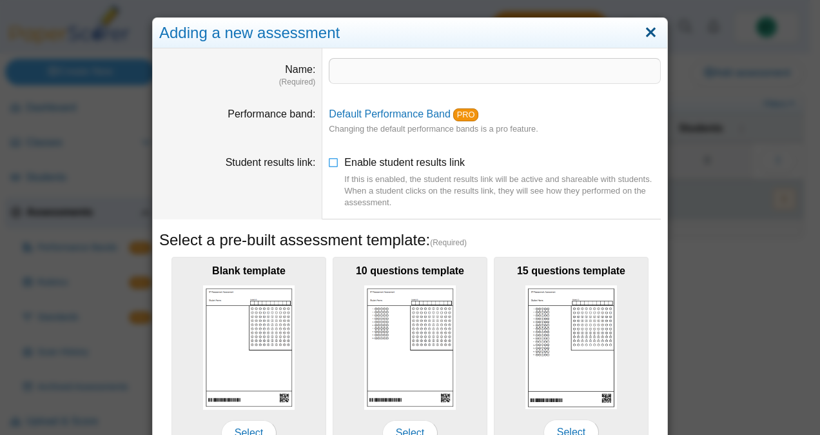
click at [650, 34] on link "Close" at bounding box center [651, 33] width 20 height 22
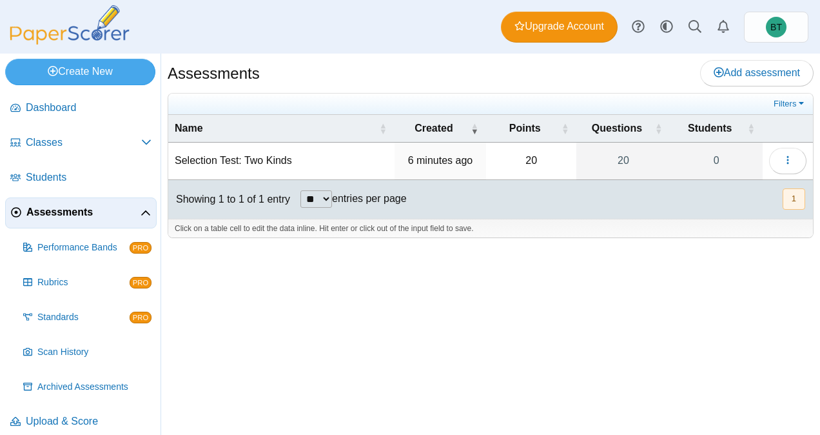
scroll to position [10, 0]
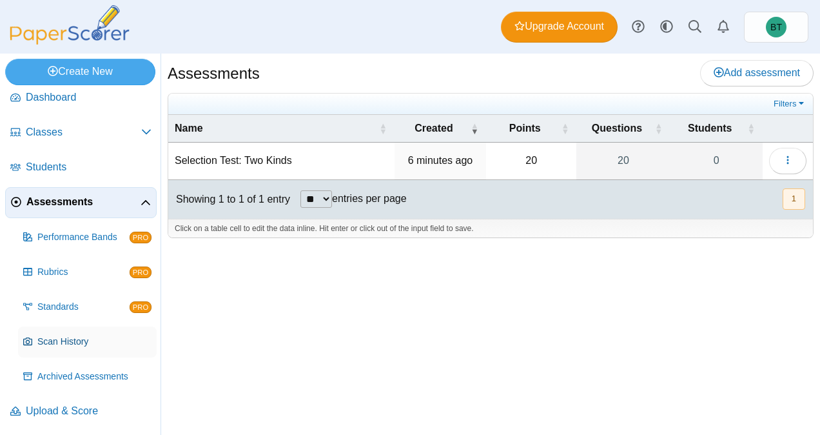
click at [72, 344] on span "Scan History" at bounding box center [94, 341] width 114 height 13
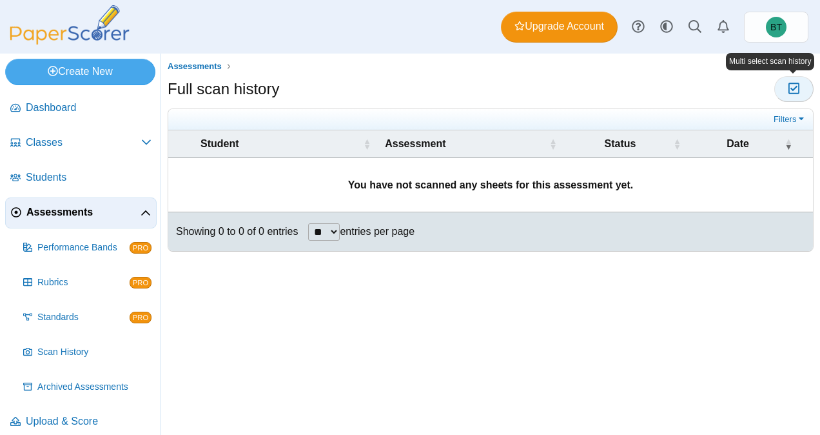
click at [798, 97] on button "Moderation 0" at bounding box center [793, 89] width 39 height 26
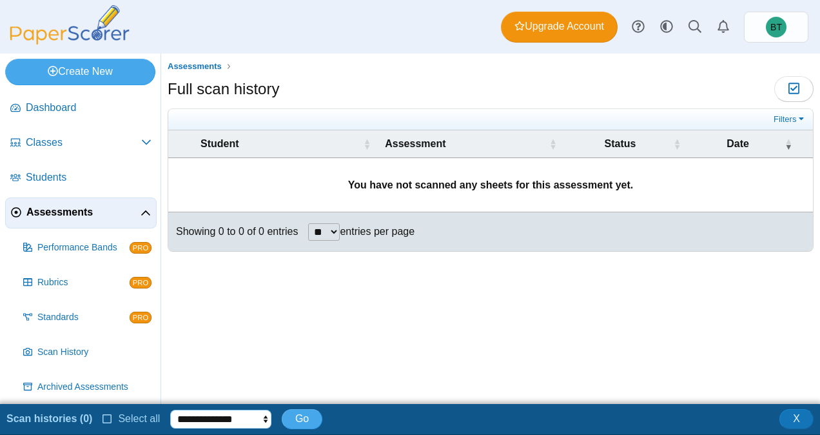
click at [259, 420] on select "**********" at bounding box center [220, 418] width 101 height 19
click at [365, 258] on div "Filters Show only: Loading… Student Assessment Status Date You have not scanned…" at bounding box center [491, 186] width 646 height 157
click at [791, 410] on button "X" at bounding box center [797, 418] width 34 height 19
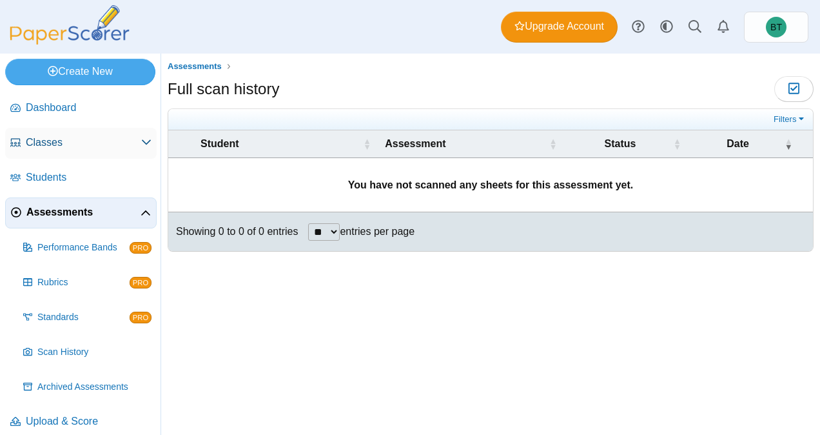
click at [90, 143] on span "Classes" at bounding box center [83, 142] width 115 height 14
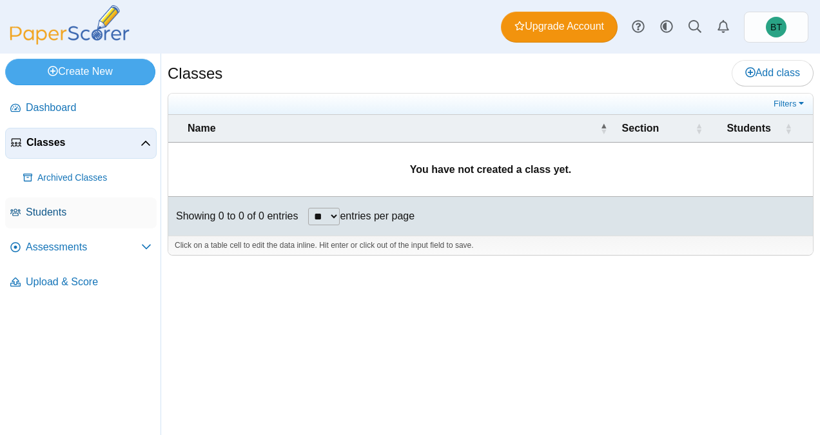
click at [70, 206] on span "Students" at bounding box center [89, 212] width 126 height 14
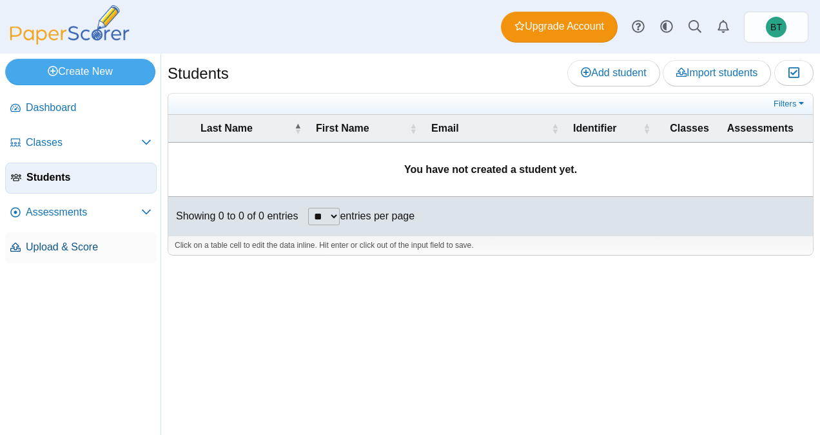
click at [83, 253] on span "Upload & Score" at bounding box center [89, 247] width 126 height 14
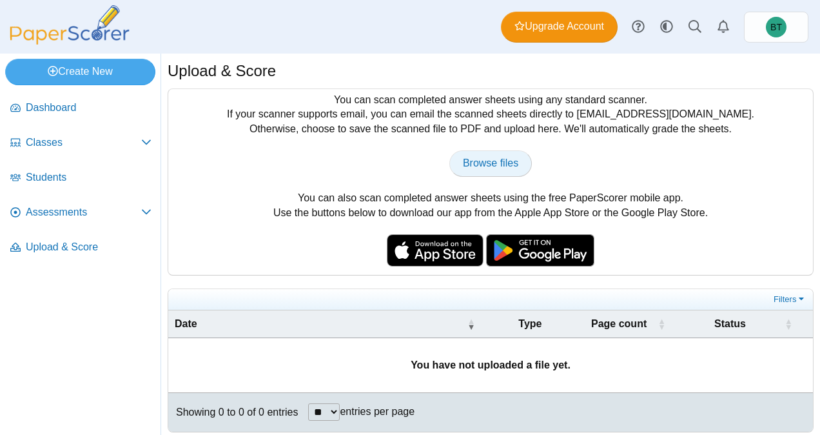
click at [495, 166] on span "Browse files" at bounding box center [490, 162] width 55 height 11
click at [489, 159] on span "Browse files" at bounding box center [490, 162] width 55 height 11
click at [474, 166] on span "Browse files" at bounding box center [490, 162] width 55 height 11
click at [513, 162] on span "Browse files" at bounding box center [490, 162] width 55 height 11
type input "**********"
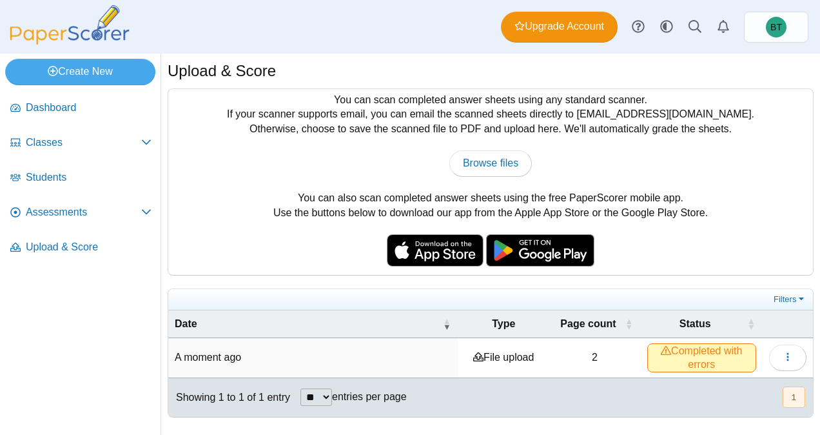
click at [702, 351] on span "Completed with errors" at bounding box center [701, 357] width 109 height 28
click at [789, 353] on icon "button" at bounding box center [788, 356] width 10 height 10
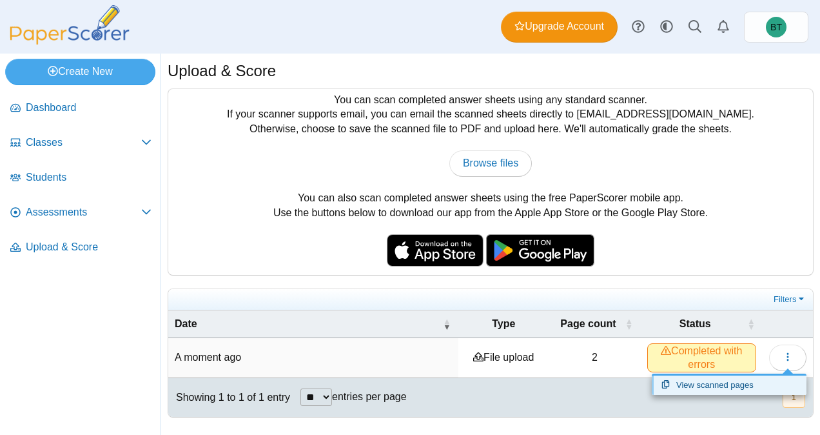
click at [750, 384] on link "View scanned pages" at bounding box center [729, 384] width 155 height 19
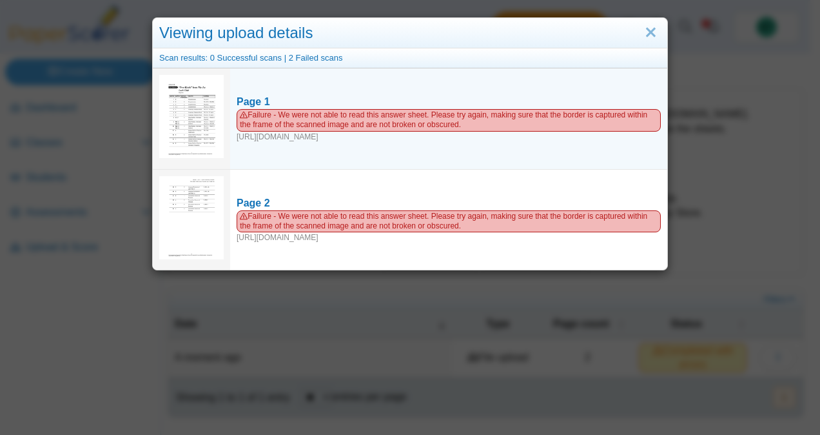
click at [195, 113] on img at bounding box center [191, 116] width 64 height 83
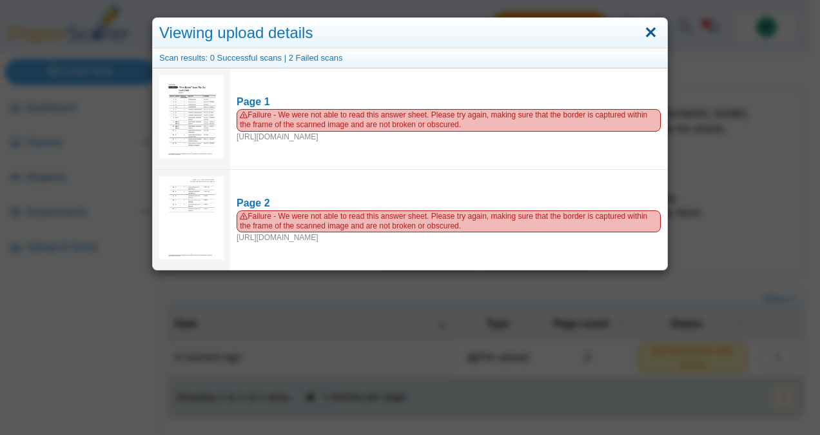
click at [647, 32] on link "Close" at bounding box center [651, 33] width 20 height 22
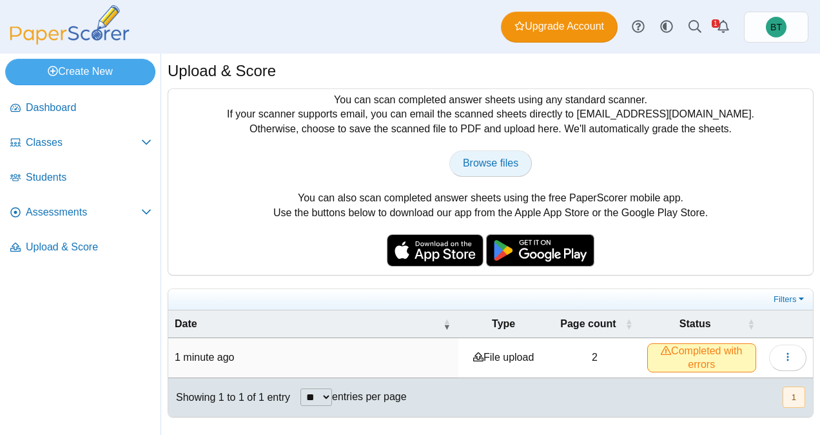
click at [486, 163] on span "Browse files" at bounding box center [490, 162] width 55 height 11
type input "**********"
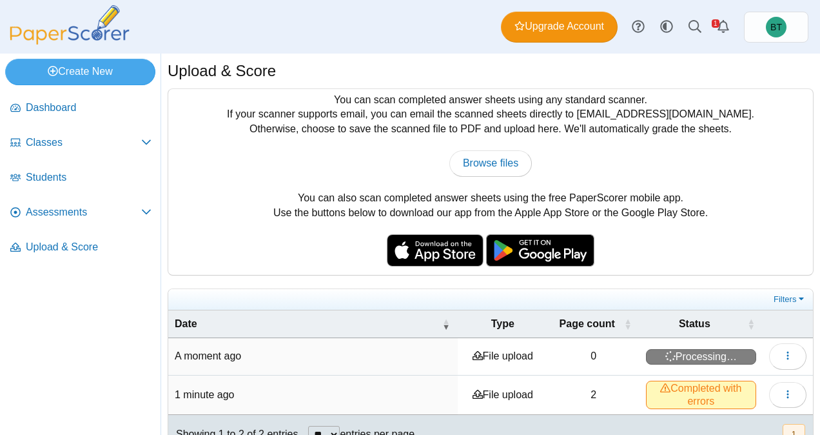
click at [257, 49] on div "Dashboard Classes Archived classes Students Assessments" at bounding box center [410, 27] width 820 height 54
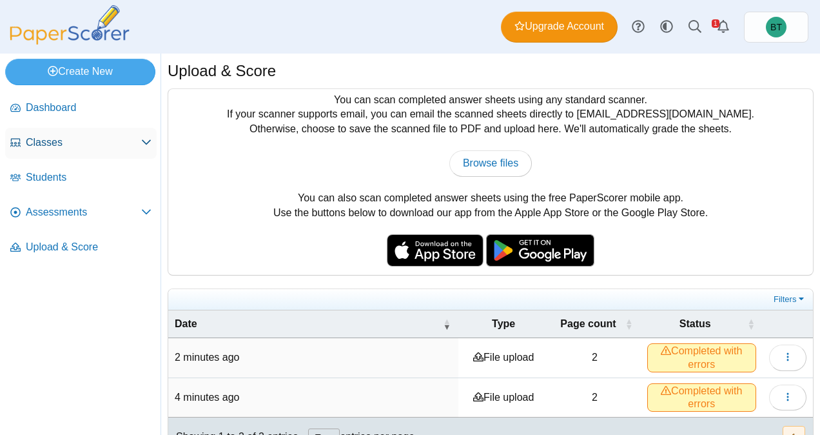
click at [36, 141] on span "Classes" at bounding box center [83, 142] width 115 height 14
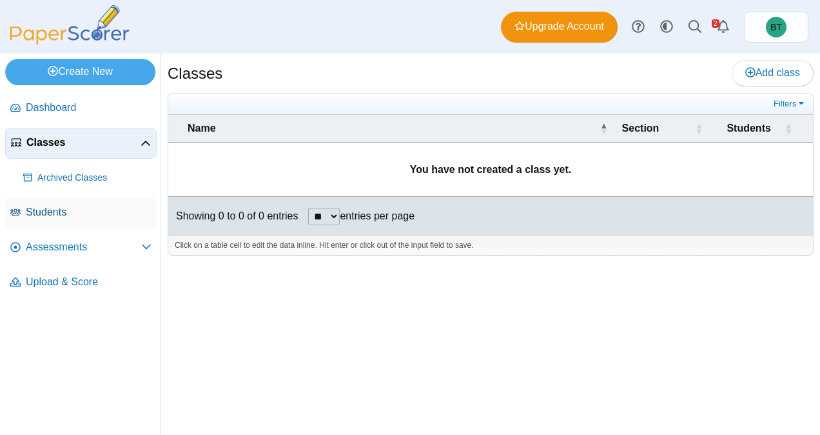
click at [64, 206] on span "Students" at bounding box center [89, 212] width 126 height 14
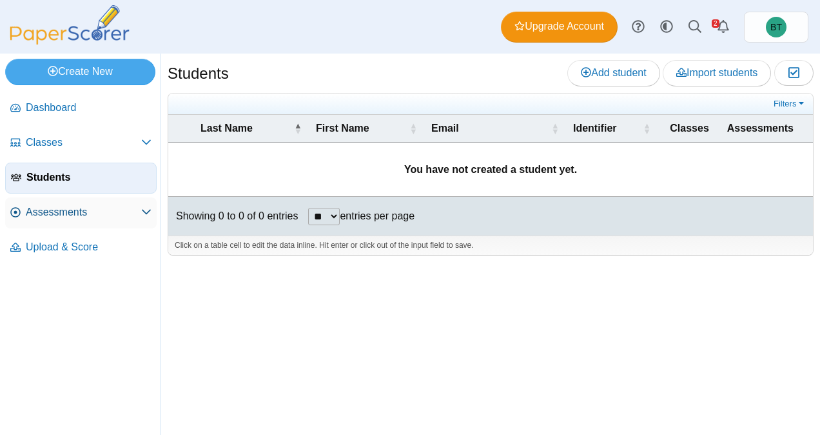
click at [76, 214] on span "Assessments" at bounding box center [83, 212] width 115 height 14
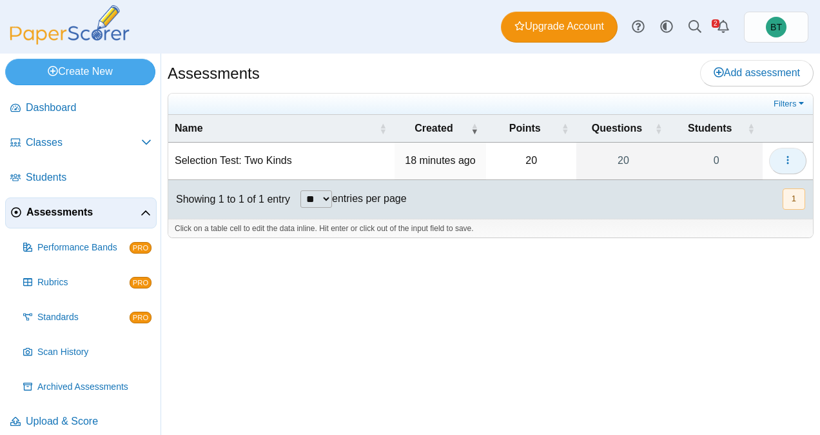
click at [792, 165] on button "button" at bounding box center [787, 161] width 37 height 26
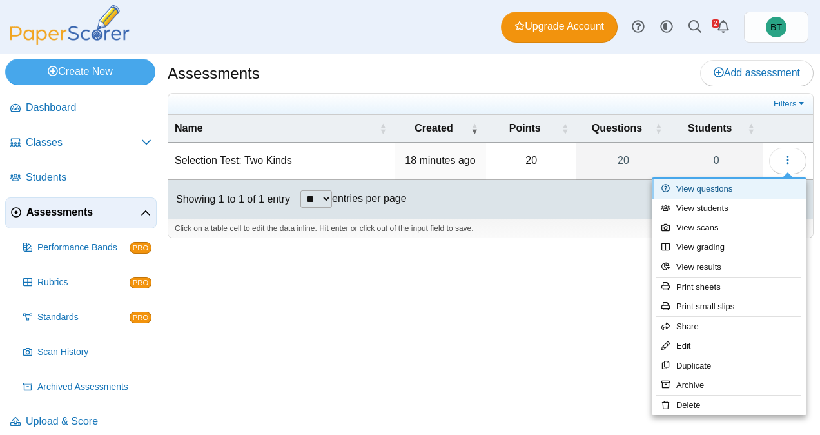
click at [722, 192] on link "View questions" at bounding box center [729, 188] width 155 height 19
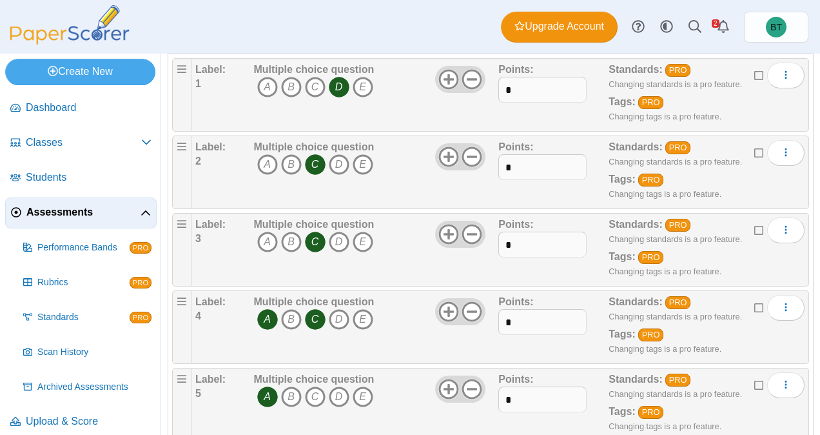
scroll to position [16, 0]
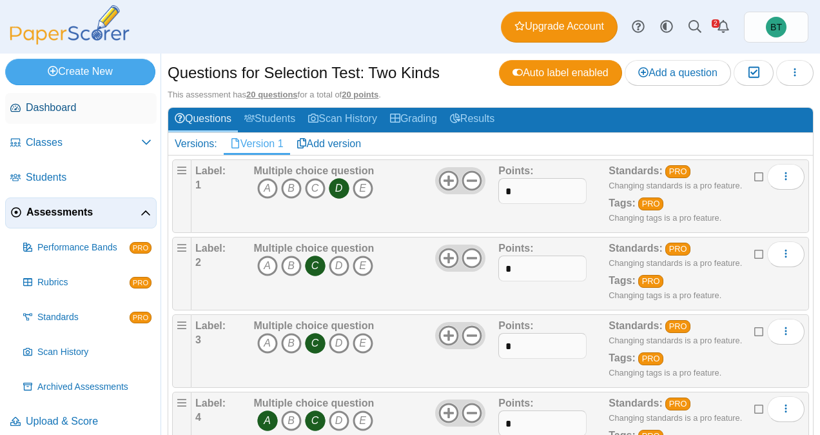
click at [41, 105] on span "Dashboard" at bounding box center [89, 108] width 126 height 14
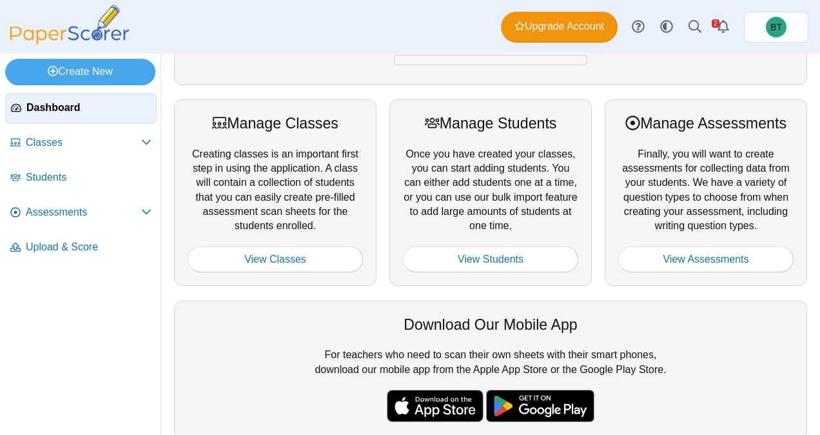
scroll to position [135, 0]
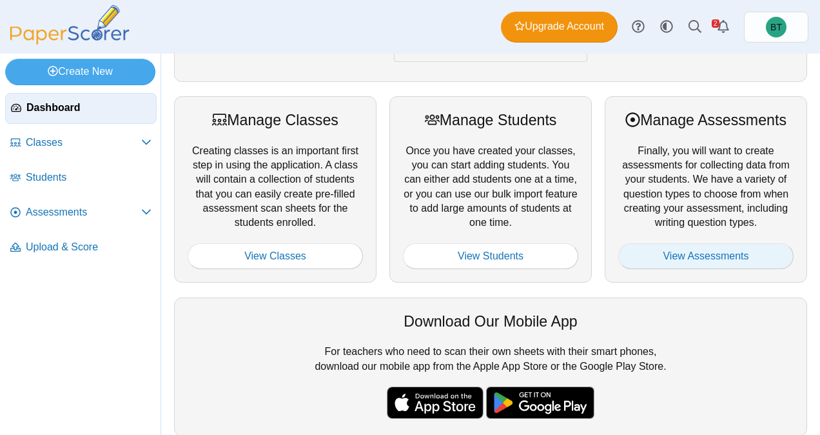
click at [696, 255] on link "View Assessments" at bounding box center [705, 256] width 175 height 26
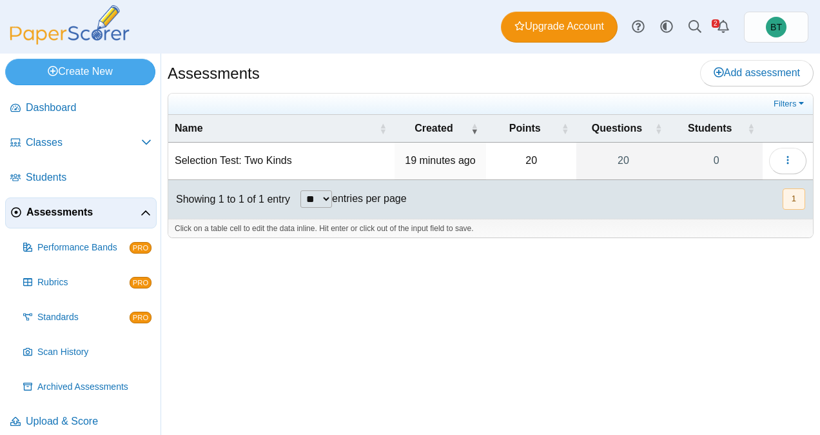
click at [324, 165] on td "Selection Test: Two Kinds" at bounding box center [281, 161] width 226 height 37
click at [79, 318] on span "Standards" at bounding box center [83, 317] width 92 height 13
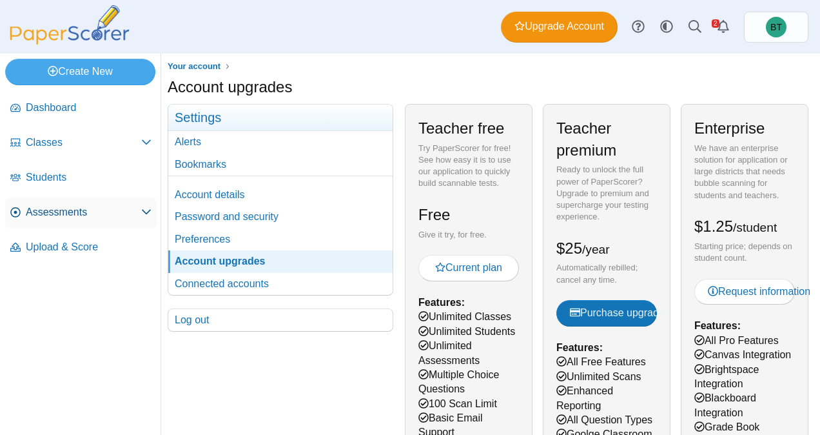
click at [98, 210] on span "Assessments" at bounding box center [83, 212] width 115 height 14
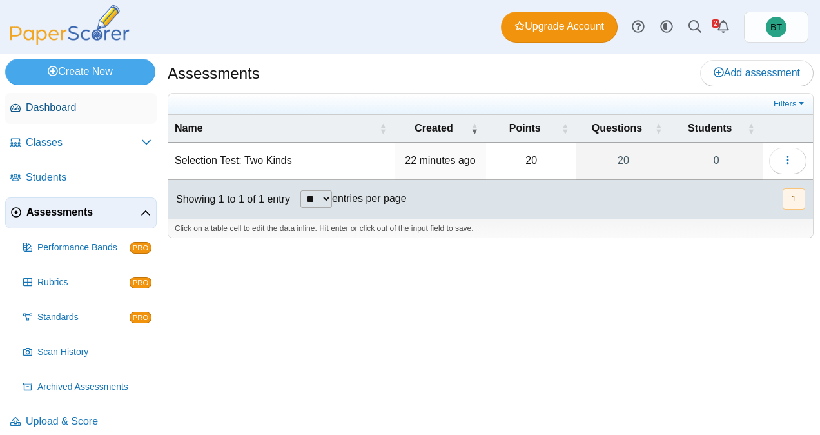
click at [72, 108] on span "Dashboard" at bounding box center [89, 108] width 126 height 14
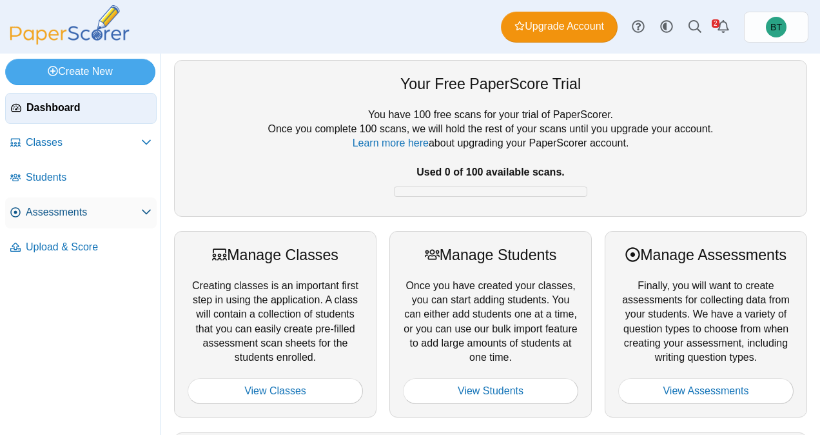
click at [95, 207] on span "Assessments" at bounding box center [83, 212] width 115 height 14
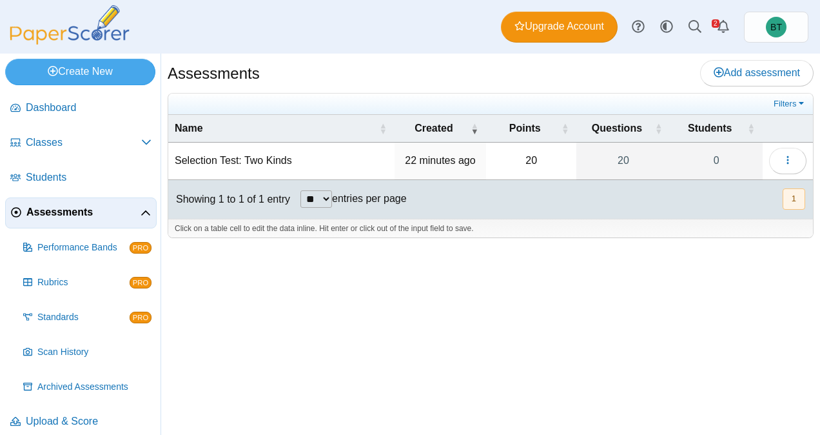
scroll to position [10, 0]
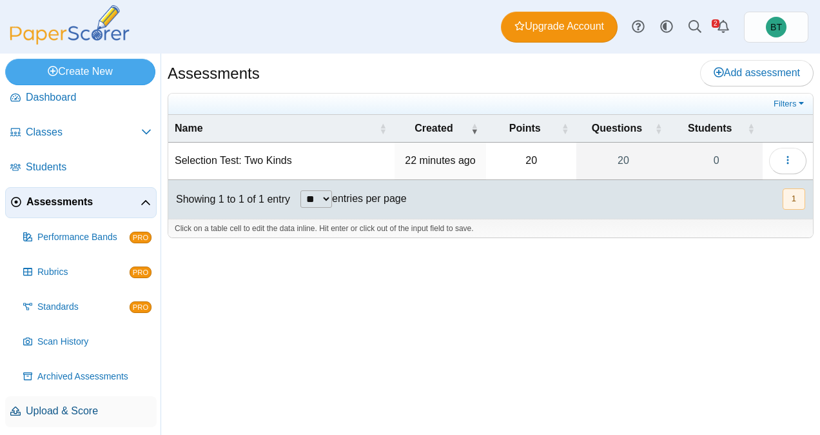
click at [90, 408] on span "Upload & Score" at bounding box center [89, 411] width 126 height 14
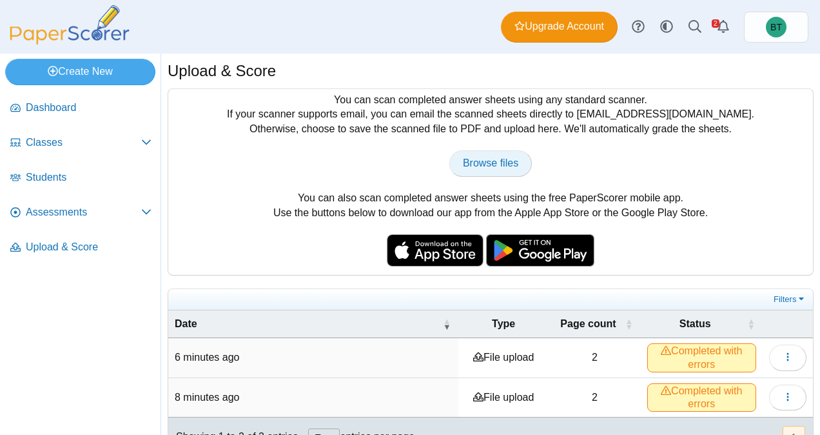
click at [510, 173] on link "Browse files" at bounding box center [490, 163] width 83 height 26
type input "**********"
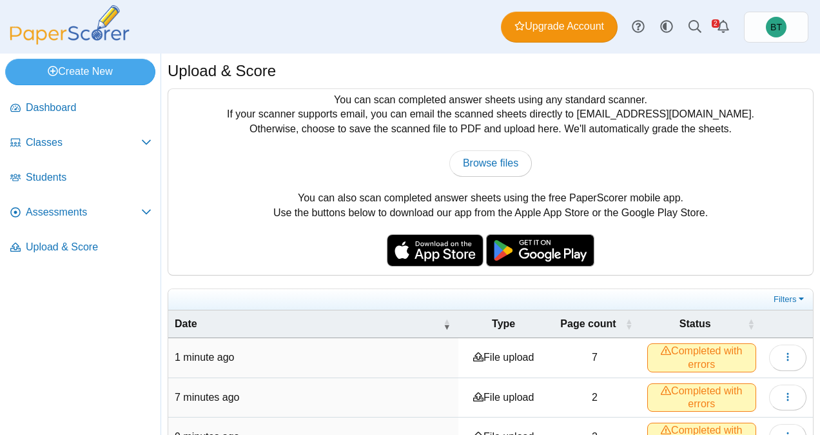
click at [709, 351] on span "Completed with errors" at bounding box center [701, 357] width 109 height 28
drag, startPoint x: 820, startPoint y: 171, endPoint x: 192, endPoint y: 150, distance: 627.8
click at [192, 150] on div "You can scan completed answer sheets using any standard scanner. If your scanne…" at bounding box center [490, 182] width 645 height 186
